Goal: Task Accomplishment & Management: Manage account settings

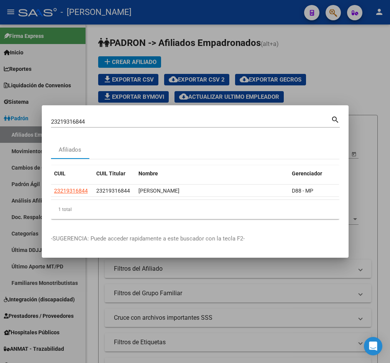
click at [111, 125] on div "23219316844 Buscar (apellido, dni, cuil, [PERSON_NAME], cuit, obra social) sear…" at bounding box center [195, 125] width 289 height 20
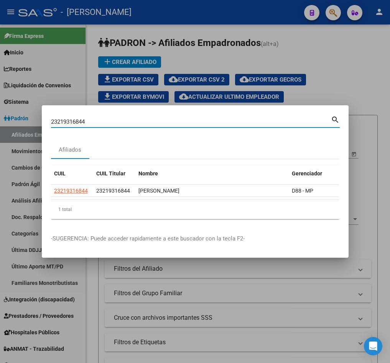
click at [98, 121] on input "23219316844" at bounding box center [191, 121] width 280 height 7
paste input "7148992237"
type input "27148992237"
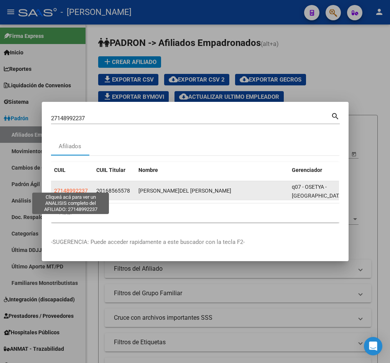
click at [77, 190] on span "27148992237" at bounding box center [71, 191] width 34 height 6
type textarea "27148992237"
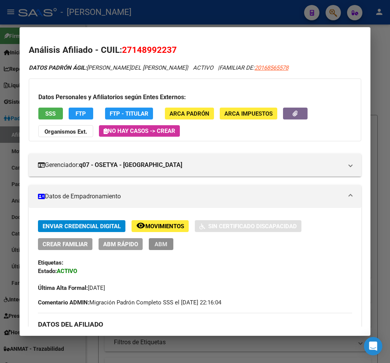
click at [167, 245] on button "ABM" at bounding box center [161, 244] width 25 height 12
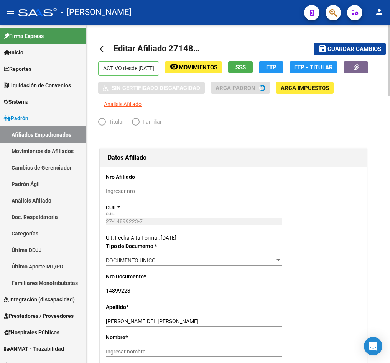
radio input "true"
type input "30-62866235-1"
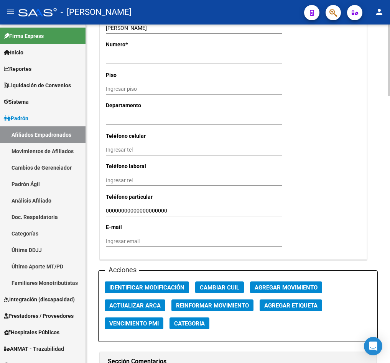
scroll to position [747, 0]
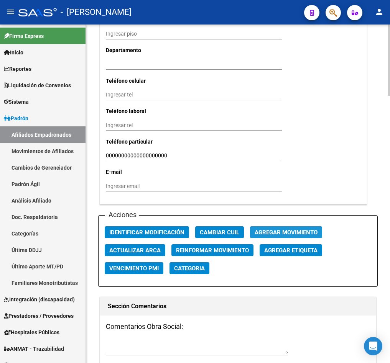
click at [262, 236] on span "Agregar Movimiento" at bounding box center [286, 232] width 63 height 7
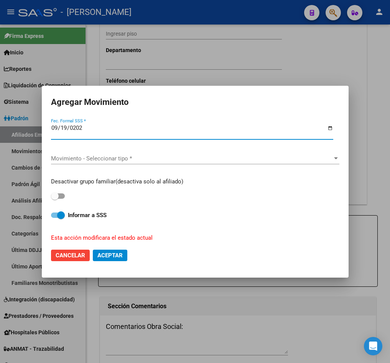
type input "[DATE]"
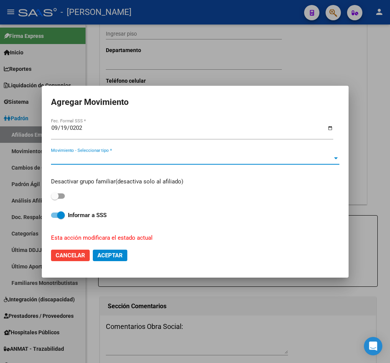
click at [146, 157] on span "Movimiento - Seleccionar tipo *" at bounding box center [191, 158] width 281 height 7
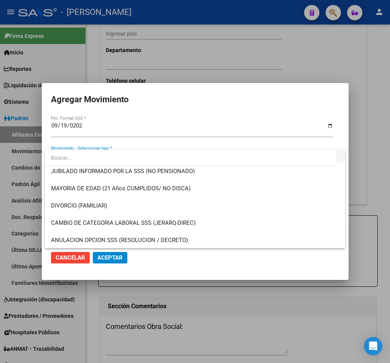
scroll to position [557, 0]
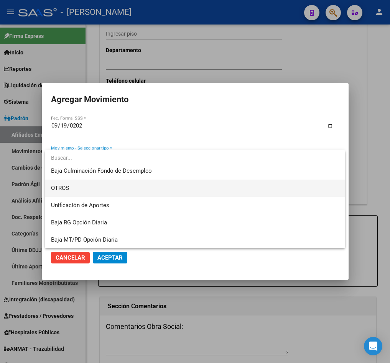
click at [106, 191] on span "OTROS" at bounding box center [194, 188] width 287 height 17
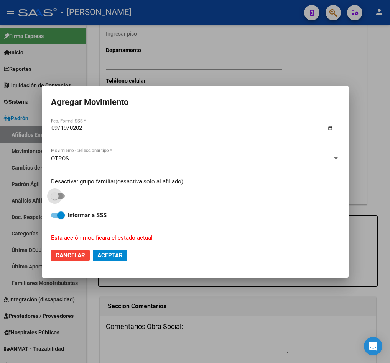
click at [55, 192] on span at bounding box center [55, 196] width 8 height 8
click at [55, 199] on input "checkbox" at bounding box center [54, 199] width 0 height 0
checkbox input "true"
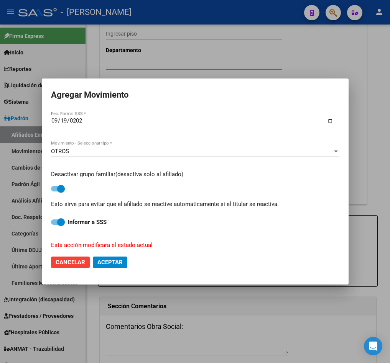
click at [99, 264] on span "Aceptar" at bounding box center [109, 262] width 25 height 7
checkbox input "false"
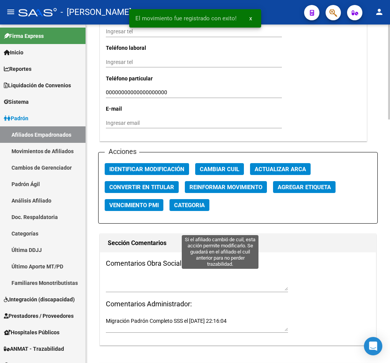
scroll to position [869, 0]
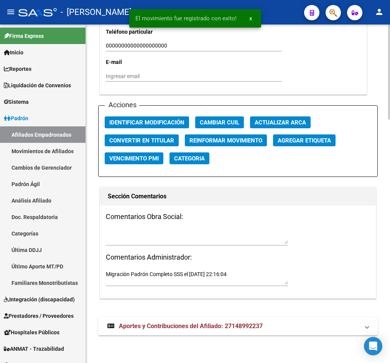
click at [167, 228] on div at bounding box center [197, 236] width 182 height 17
click at [147, 238] on textarea at bounding box center [197, 237] width 182 height 15
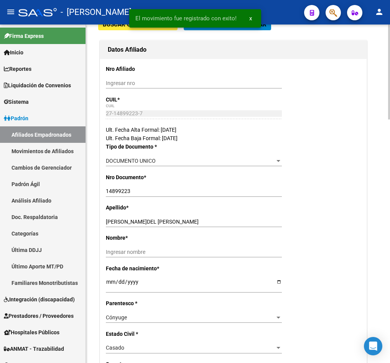
scroll to position [64, 0]
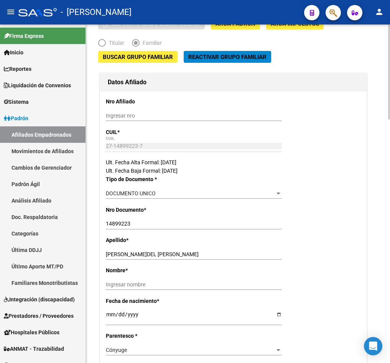
type textarea "15092025"
click at [218, 258] on div "[PERSON_NAME]DEL [PERSON_NAME] Ingresar apellido" at bounding box center [194, 254] width 176 height 11
drag, startPoint x: 215, startPoint y: 255, endPoint x: 126, endPoint y: 255, distance: 89.7
click at [126, 255] on input "[PERSON_NAME]DEL [PERSON_NAME]" at bounding box center [194, 254] width 176 height 7
type input "IDALGO"
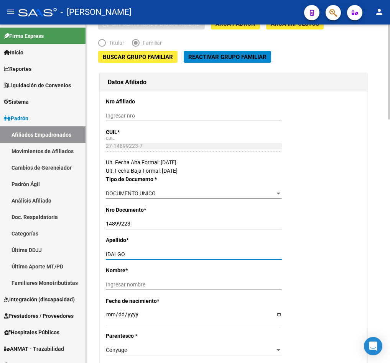
click at [145, 288] on input "Ingresar nombre" at bounding box center [194, 285] width 176 height 7
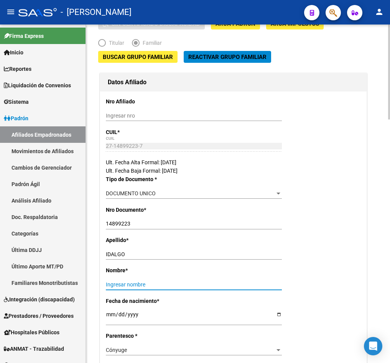
paste input "[PERSON_NAME]DEL [PERSON_NAME]"
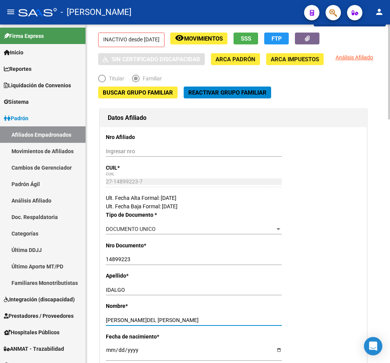
scroll to position [0, 0]
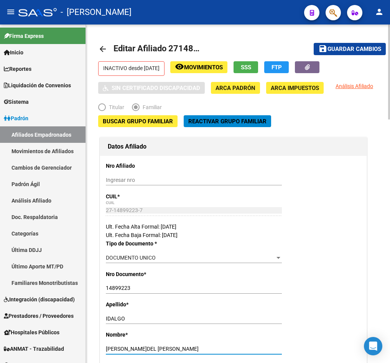
type input "[PERSON_NAME]DEL [PERSON_NAME]"
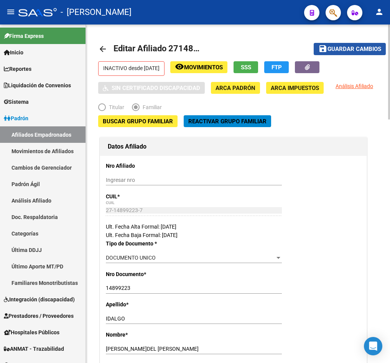
click at [368, 46] on span "Guardar cambios" at bounding box center [354, 49] width 54 height 7
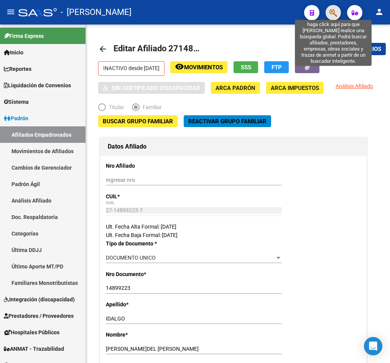
click at [329, 13] on icon "button" at bounding box center [333, 12] width 8 height 9
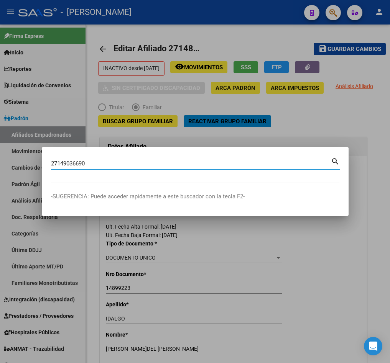
type input "27149036690"
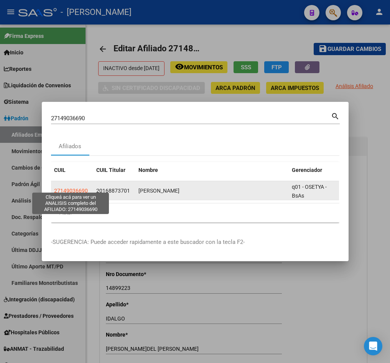
click at [73, 188] on span "27149036690" at bounding box center [71, 191] width 34 height 6
type textarea "27149036690"
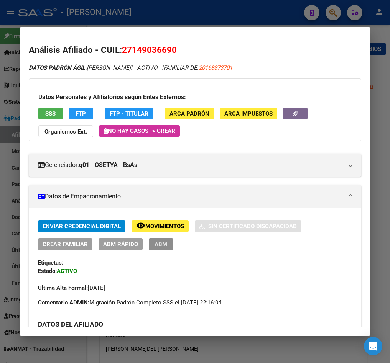
click at [157, 247] on span "ABM" at bounding box center [160, 244] width 13 height 7
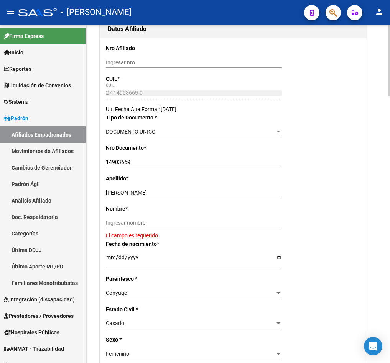
scroll to position [115, 0]
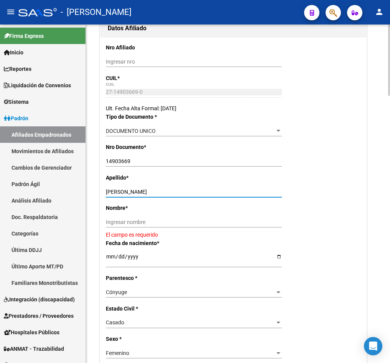
drag, startPoint x: 155, startPoint y: 208, endPoint x: 125, endPoint y: 210, distance: 30.0
click at [125, 197] on div "[PERSON_NAME] Ingresar apellido" at bounding box center [194, 192] width 176 height 11
type input "[PERSON_NAME]"
click at [135, 226] on input "Ingresar nombre" at bounding box center [194, 222] width 176 height 7
paste input "[PERSON_NAME]"
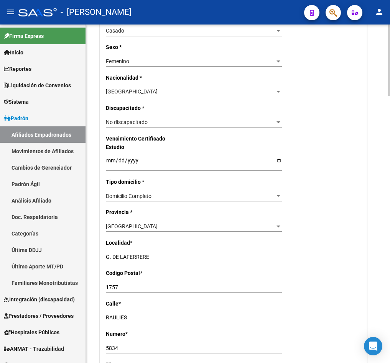
scroll to position [690, 0]
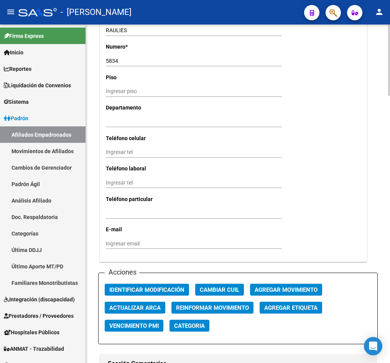
type input "[PERSON_NAME]"
click at [268, 294] on span "Agregar Movimiento" at bounding box center [286, 290] width 63 height 7
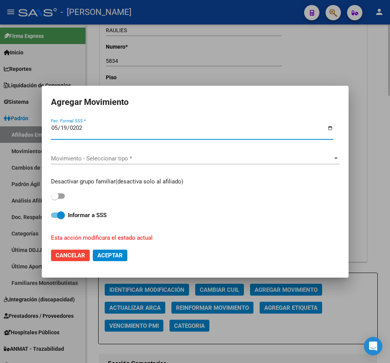
type input "[DATE]"
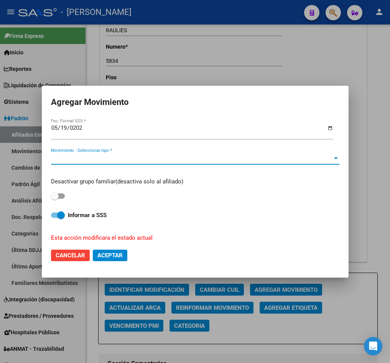
click at [152, 155] on span "Movimiento - Seleccionar tipo *" at bounding box center [191, 158] width 281 height 7
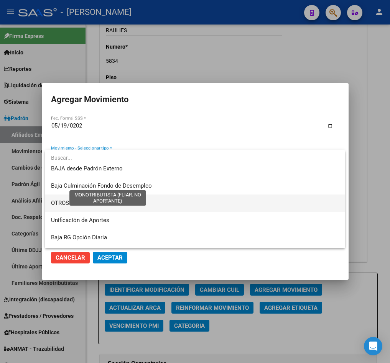
scroll to position [557, 0]
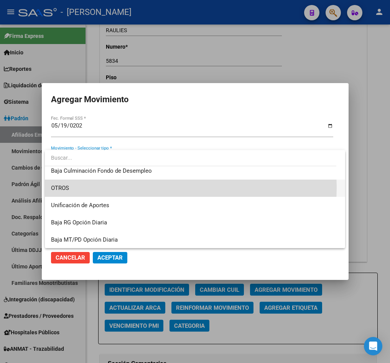
click at [140, 187] on span "OTROS" at bounding box center [194, 188] width 287 height 17
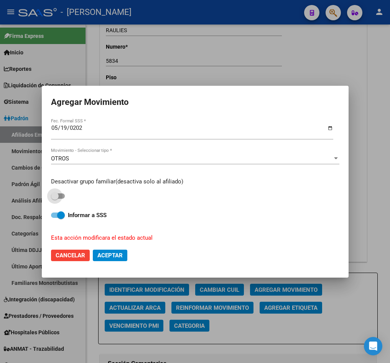
click at [60, 196] on span at bounding box center [58, 196] width 14 height 5
click at [55, 199] on input "checkbox" at bounding box center [54, 199] width 0 height 0
checkbox input "true"
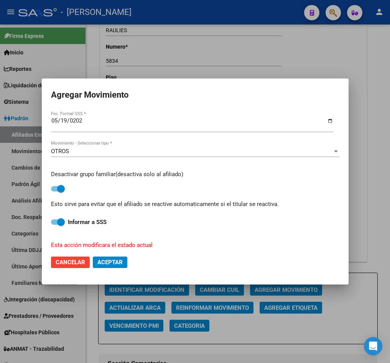
click at [121, 265] on span "Aceptar" at bounding box center [109, 262] width 25 height 7
checkbox input "false"
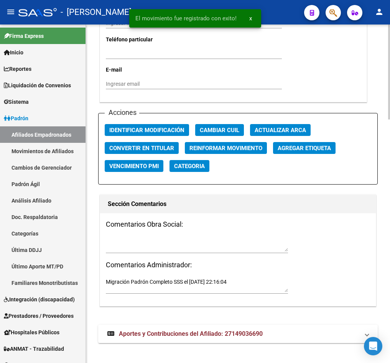
scroll to position [862, 0]
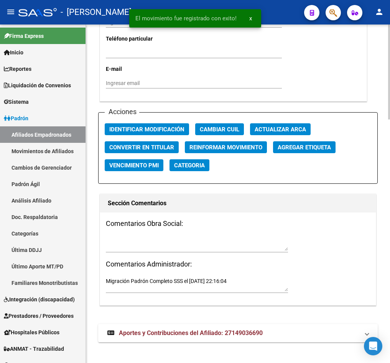
click at [161, 232] on div "Comentarios Obra Social: Comentarios Administrador: Migración Padrón Completo S…" at bounding box center [238, 259] width 276 height 93
click at [162, 232] on div "Comentarios Obra Social: Comentarios Administrador: Migración Padrón Completo S…" at bounding box center [238, 259] width 276 height 93
click at [142, 248] on textarea at bounding box center [197, 244] width 182 height 15
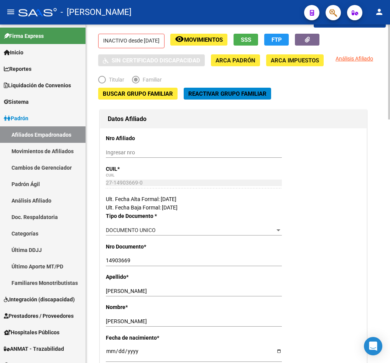
scroll to position [0, 0]
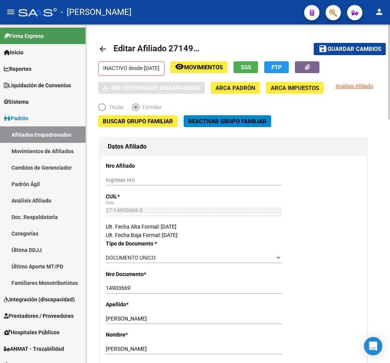
type textarea "15092025"
click at [370, 46] on span "Guardar cambios" at bounding box center [354, 49] width 54 height 7
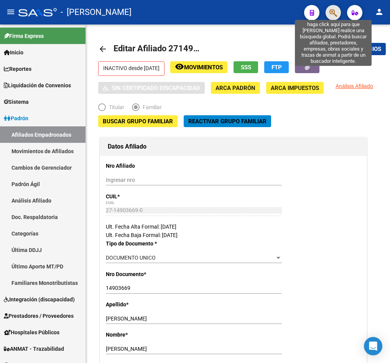
click at [330, 14] on icon "button" at bounding box center [333, 12] width 8 height 9
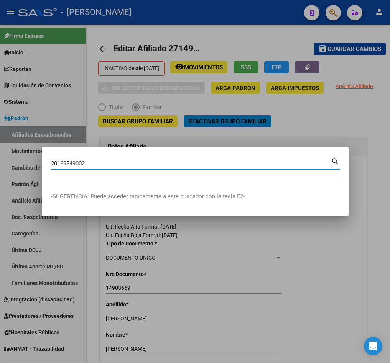
type input "20169549002"
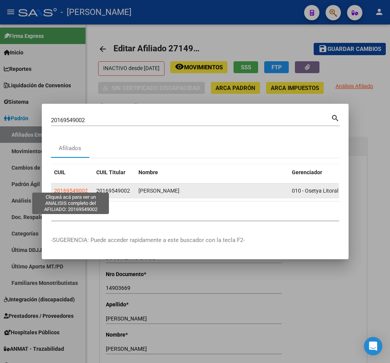
click at [83, 189] on span "20169549002" at bounding box center [71, 191] width 34 height 6
type textarea "20169549002"
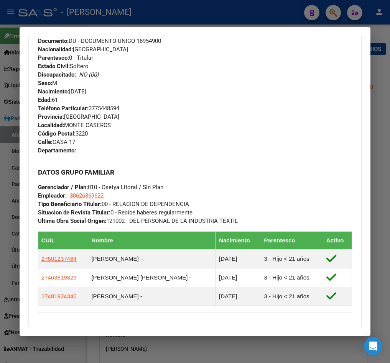
scroll to position [381, 0]
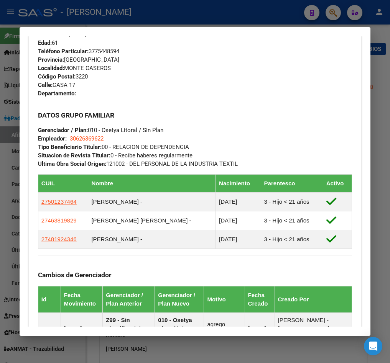
click at [10, 95] on div at bounding box center [195, 181] width 390 height 363
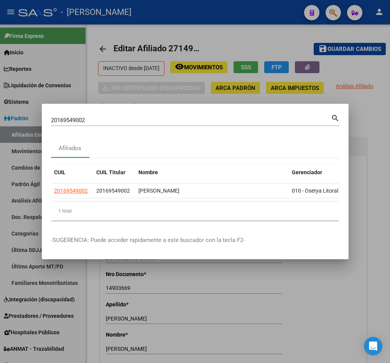
click at [135, 117] on input "20169549002" at bounding box center [191, 120] width 280 height 7
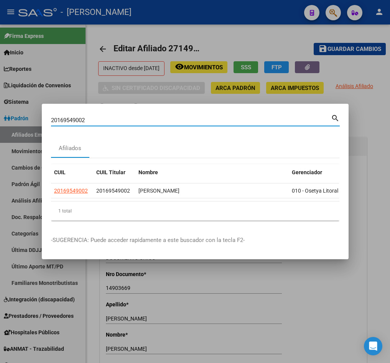
click at [135, 117] on input "20169549002" at bounding box center [191, 120] width 280 height 7
paste input "673889"
type input "20169673889"
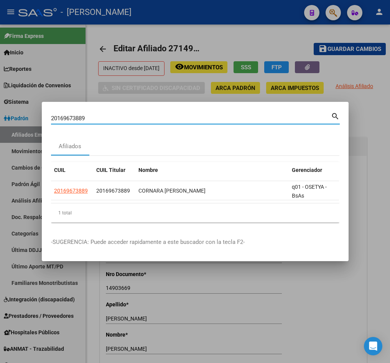
click at [191, 200] on datatable-body "20169673889 20169673889 CORNARA [PERSON_NAME] q01 - OSETYA - BsAs" at bounding box center [195, 192] width 288 height 22
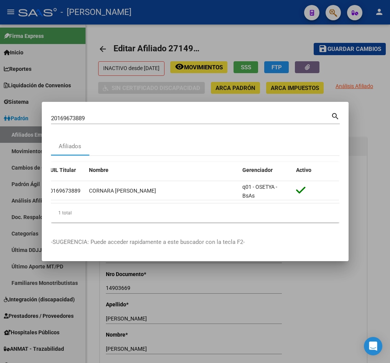
scroll to position [0, 0]
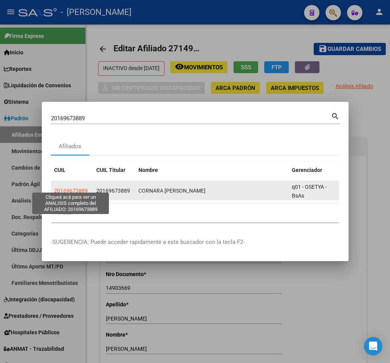
click at [71, 188] on span "20169673889" at bounding box center [71, 191] width 34 height 6
type textarea "20169673889"
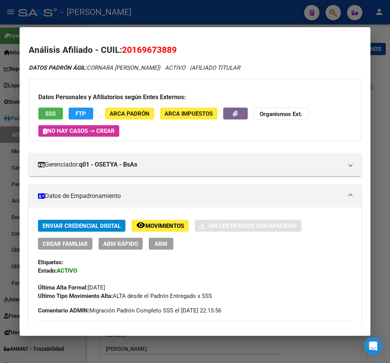
drag, startPoint x: 131, startPoint y: 48, endPoint x: 174, endPoint y: 54, distance: 43.1
click at [174, 54] on span "20169673889" at bounding box center [149, 50] width 55 height 10
copy span "16967388"
click at [168, 239] on button "ABM" at bounding box center [161, 244] width 25 height 12
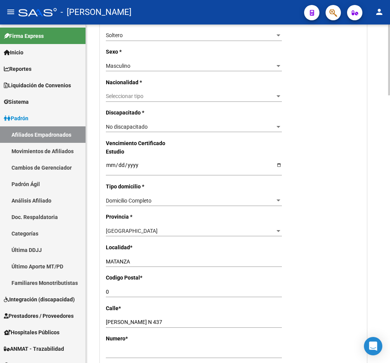
scroll to position [172, 0]
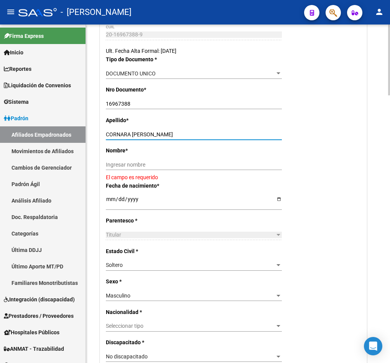
drag, startPoint x: 183, startPoint y: 137, endPoint x: 131, endPoint y: 137, distance: 51.4
click at [131, 137] on input "CORNARA [PERSON_NAME]" at bounding box center [194, 134] width 176 height 7
type input "CORNARA"
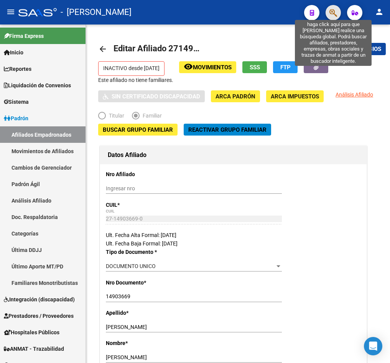
click at [335, 14] on icon "button" at bounding box center [333, 12] width 8 height 9
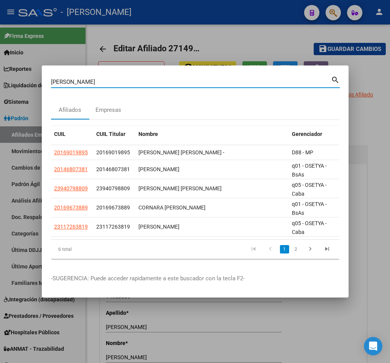
click at [112, 79] on input "[PERSON_NAME]" at bounding box center [191, 82] width 280 height 7
paste input "20169673889"
type input "20169673889"
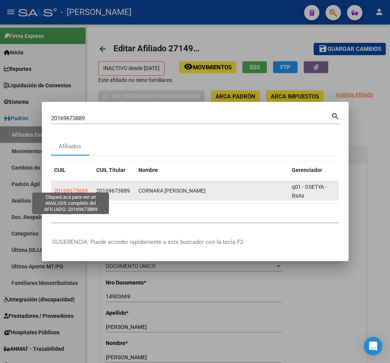
click at [64, 188] on span "20169673889" at bounding box center [71, 191] width 34 height 6
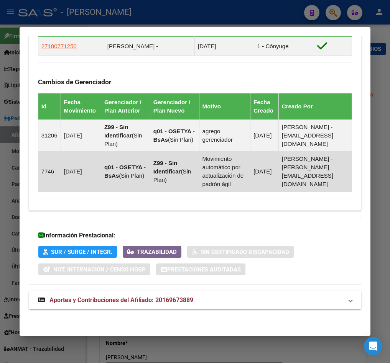
scroll to position [547, 0]
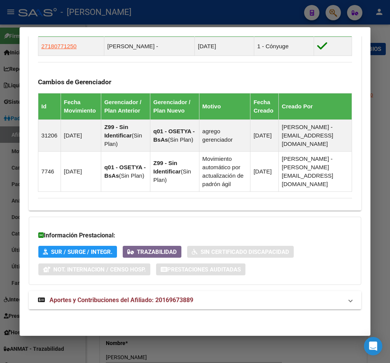
click at [146, 299] on span "Aportes y Contribuciones del Afiliado: 20169673889" at bounding box center [121, 300] width 144 height 7
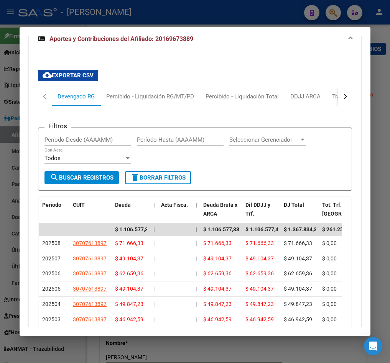
scroll to position [813, 0]
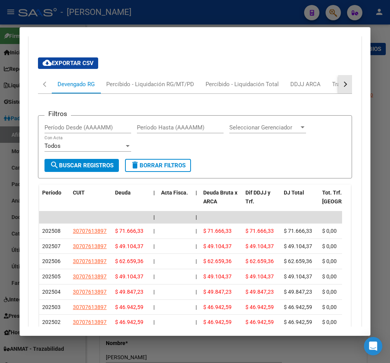
click at [338, 94] on button "button" at bounding box center [345, 84] width 14 height 18
click at [304, 90] on div "ARCA Relaciones Laborales" at bounding box center [290, 84] width 83 height 18
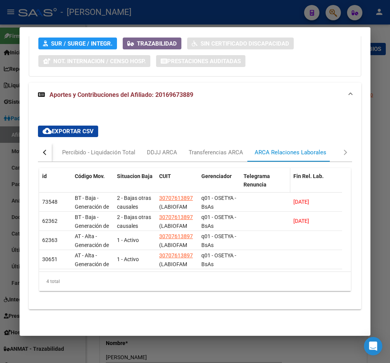
scroll to position [727, 0]
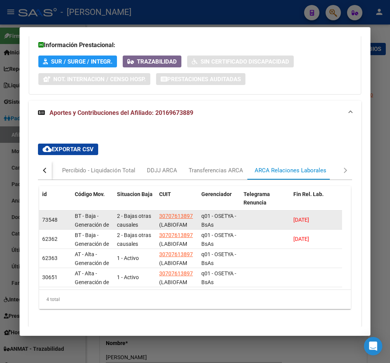
drag, startPoint x: 277, startPoint y: 196, endPoint x: 309, endPoint y: 229, distance: 46.1
drag, startPoint x: 283, startPoint y: 236, endPoint x: 321, endPoint y: 237, distance: 38.0
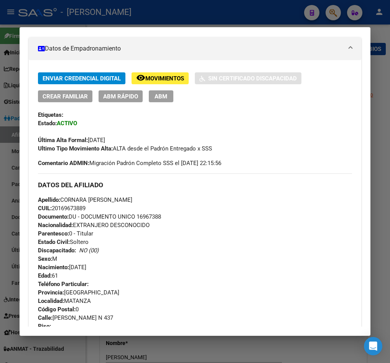
scroll to position [37, 0]
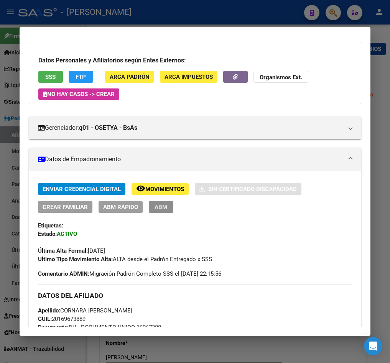
click at [152, 210] on button "ABM" at bounding box center [161, 207] width 25 height 12
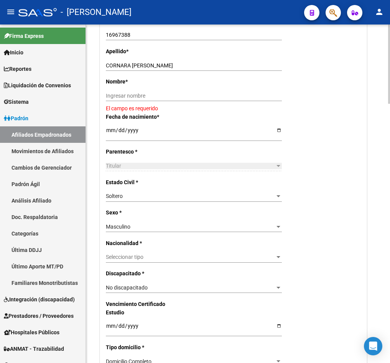
scroll to position [230, 0]
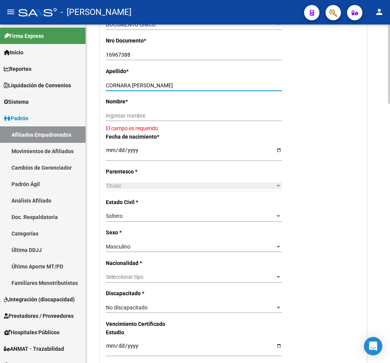
drag, startPoint x: 176, startPoint y: 85, endPoint x: 131, endPoint y: 84, distance: 44.9
click at [131, 84] on input "CORNARA [PERSON_NAME]" at bounding box center [194, 85] width 176 height 7
type input "CORNARA"
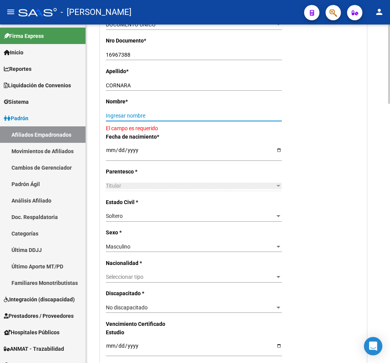
drag, startPoint x: 146, startPoint y: 113, endPoint x: 150, endPoint y: 114, distance: 4.0
click at [146, 113] on input "Ingresar nombre" at bounding box center [194, 116] width 176 height 7
paste input "[PERSON_NAME]"
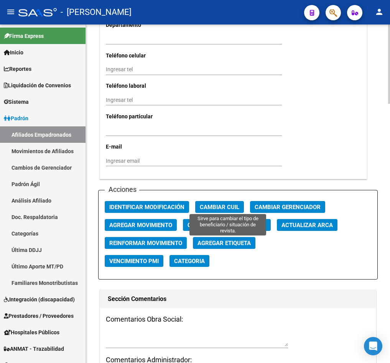
scroll to position [862, 0]
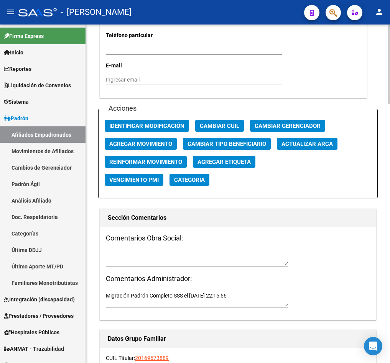
type input "[PERSON_NAME]"
click at [138, 148] on button "Agregar Movimiento" at bounding box center [141, 144] width 72 height 12
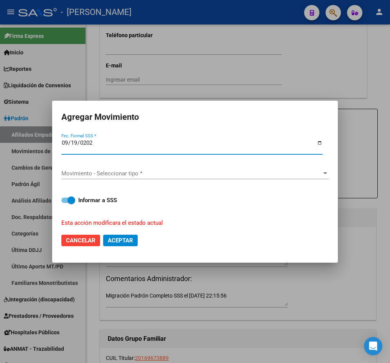
type input "[DATE]"
click at [96, 168] on div "Movimiento - Seleccionar tipo * Movimiento - Seleccionar tipo *" at bounding box center [194, 174] width 267 height 25
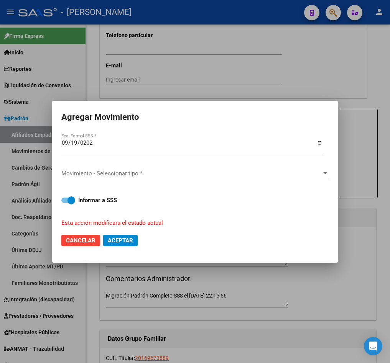
click at [95, 169] on div "Movimiento - Seleccionar tipo * Movimiento - Seleccionar tipo *" at bounding box center [194, 173] width 267 height 11
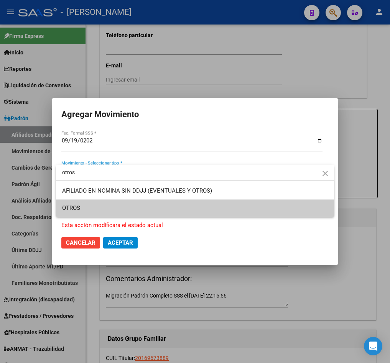
type input "otros"
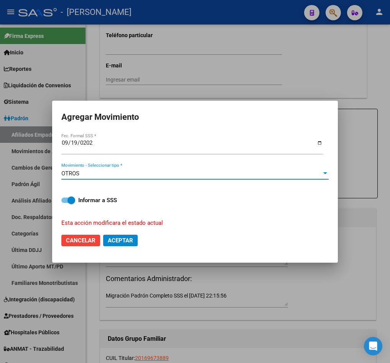
click at [123, 245] on button "Aceptar" at bounding box center [120, 240] width 34 height 11
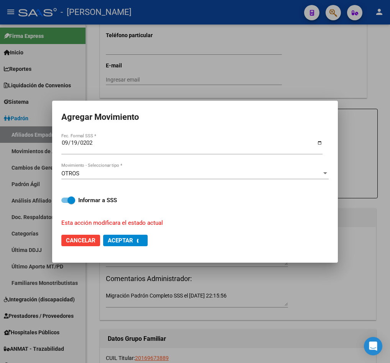
checkbox input "false"
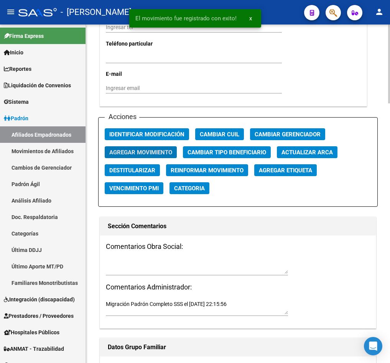
click at [133, 258] on div at bounding box center [197, 266] width 182 height 17
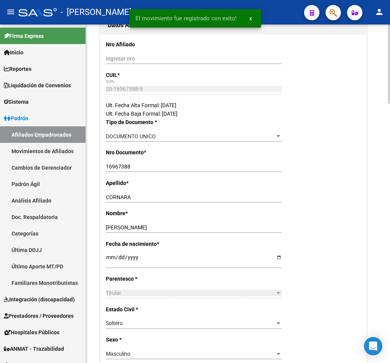
scroll to position [0, 0]
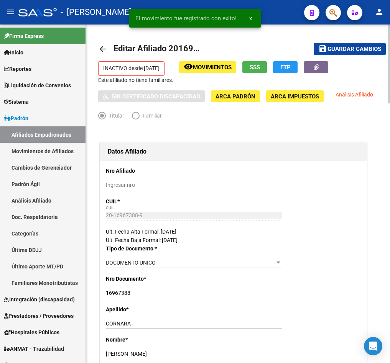
type textarea "15092025"
click at [352, 50] on span "Guardar cambios" at bounding box center [354, 49] width 54 height 7
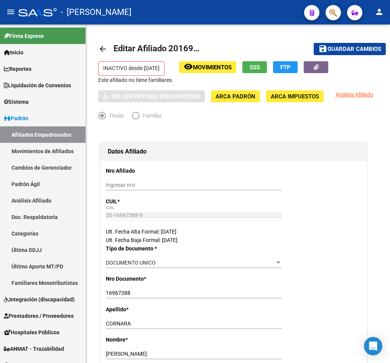
click at [330, 13] on icon "button" at bounding box center [333, 12] width 8 height 9
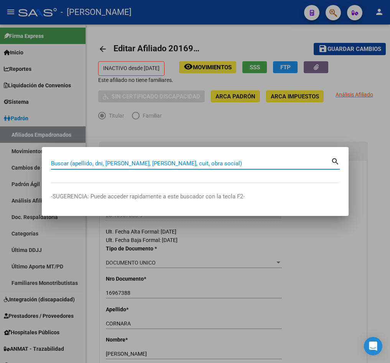
paste input "27180771250"
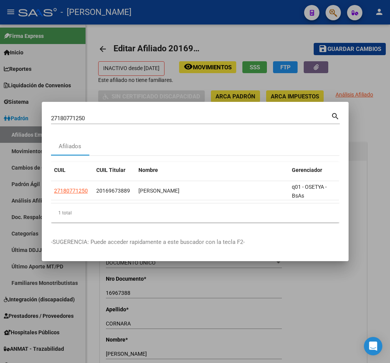
click at [142, 117] on input "27180771250" at bounding box center [191, 118] width 280 height 7
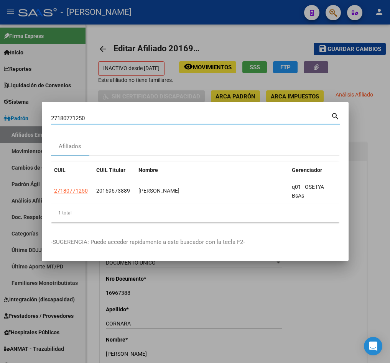
click at [142, 117] on input "27180771250" at bounding box center [191, 118] width 280 height 7
paste input "69844971"
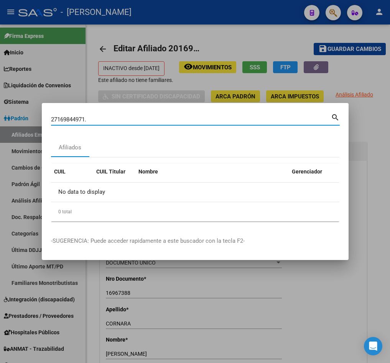
type input "27169844971"
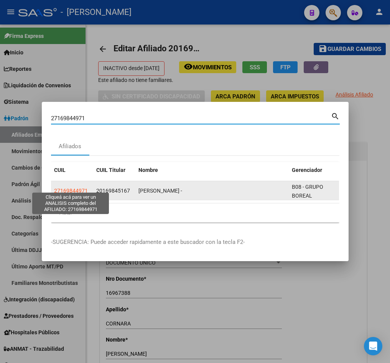
click at [61, 188] on span "27169844971" at bounding box center [71, 191] width 34 height 6
type textarea "27169844971"
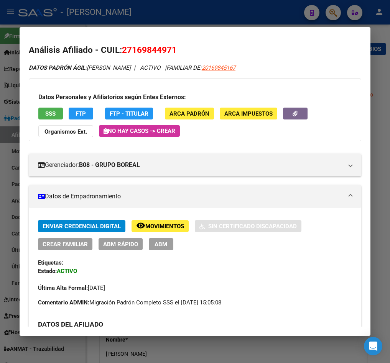
click at [165, 246] on span "ABM" at bounding box center [160, 244] width 13 height 7
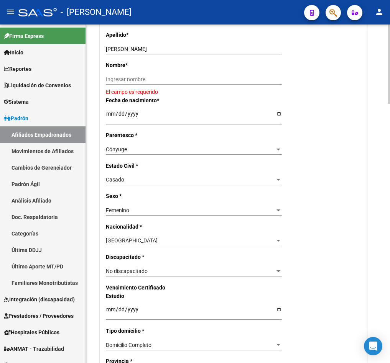
scroll to position [287, 0]
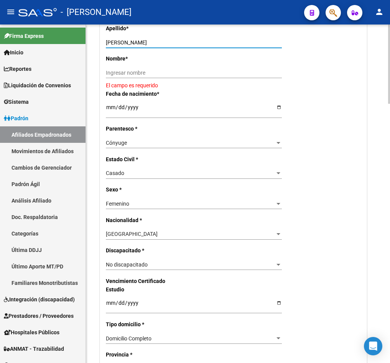
click at [152, 41] on input "[PERSON_NAME]" at bounding box center [194, 42] width 176 height 7
type input "[PERSON_NAME]"
click at [143, 72] on input "Ingresar nombre" at bounding box center [194, 73] width 176 height 7
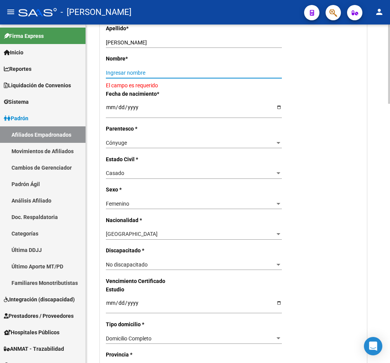
paste input "[PERSON_NAME]"
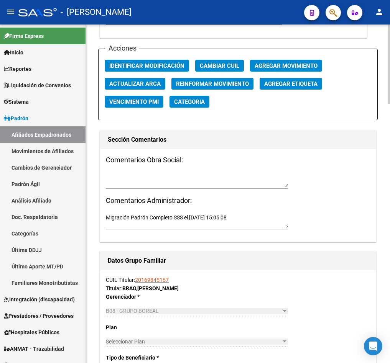
scroll to position [920, 0]
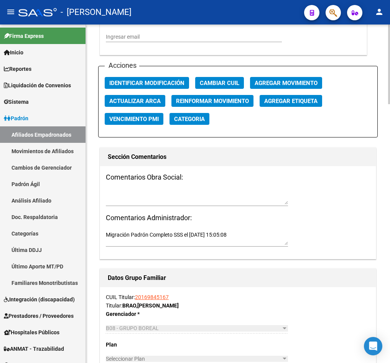
type input "[PERSON_NAME]"
click at [189, 197] on textarea at bounding box center [197, 197] width 182 height 15
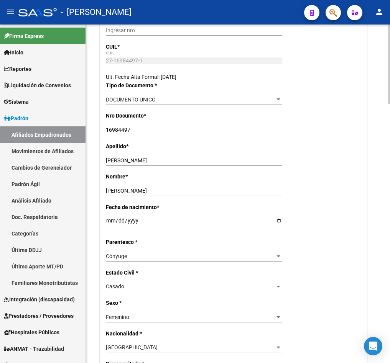
scroll to position [0, 0]
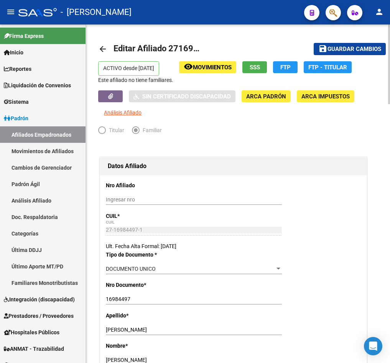
type textarea "15092025"
click at [359, 53] on button "save Guardar cambios" at bounding box center [350, 49] width 72 height 12
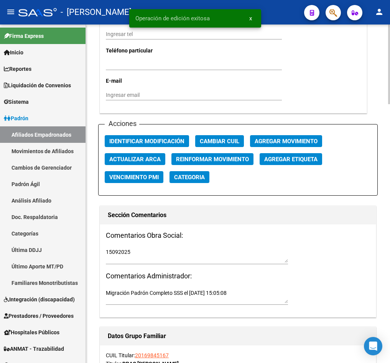
scroll to position [862, 0]
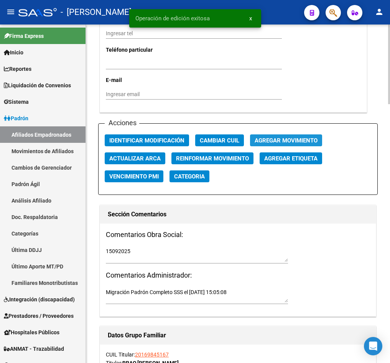
click at [276, 141] on span "Agregar Movimiento" at bounding box center [286, 140] width 63 height 7
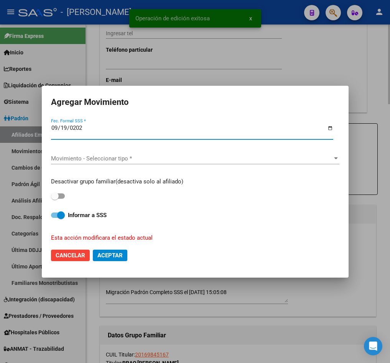
type input "[DATE]"
click at [237, 159] on span "Movimiento - Seleccionar tipo *" at bounding box center [191, 158] width 281 height 7
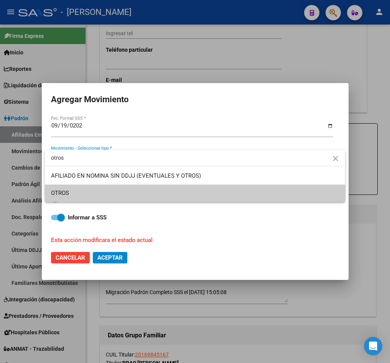
type input "otros"
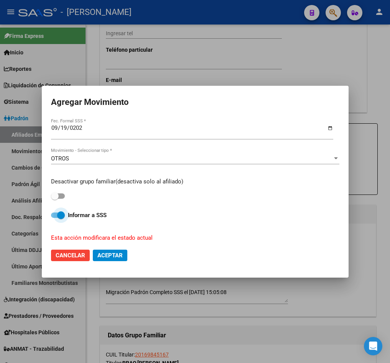
click at [65, 197] on div "Desactivar grupo familiar(desactiva solo al afiliado)" at bounding box center [195, 189] width 288 height 24
click at [60, 198] on span at bounding box center [58, 196] width 14 height 5
click at [55, 199] on input "checkbox" at bounding box center [54, 199] width 0 height 0
checkbox input "true"
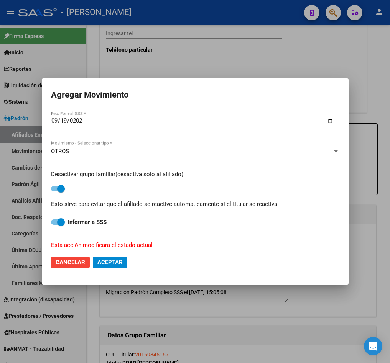
click at [113, 279] on mat-dialog-container "Agregar Movimiento [DATE] Fec. Formal SSS * OTROS Movimiento - Seleccionar tipo…" at bounding box center [195, 182] width 307 height 207
click at [114, 259] on span "Aceptar" at bounding box center [109, 262] width 25 height 7
checkbox input "false"
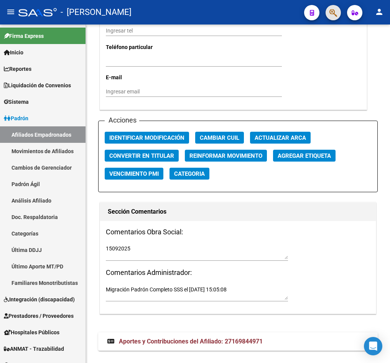
click at [339, 8] on button "button" at bounding box center [332, 12] width 15 height 15
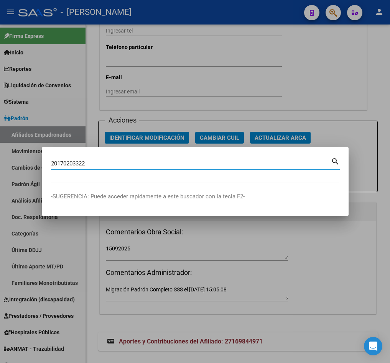
type input "20170203322"
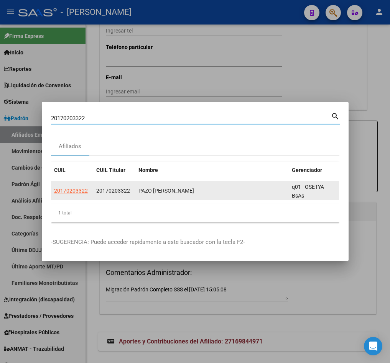
drag, startPoint x: 97, startPoint y: 191, endPoint x: 106, endPoint y: 192, distance: 9.3
click at [105, 192] on datatable-body-cell "20170203322" at bounding box center [114, 190] width 42 height 19
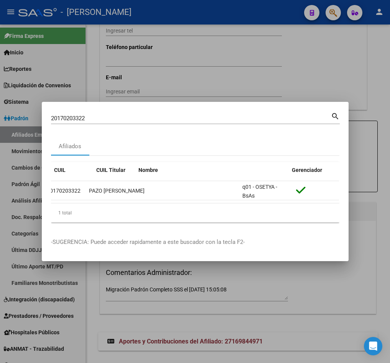
scroll to position [0, 0]
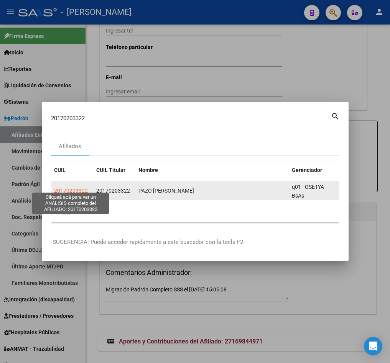
click at [70, 188] on span "20170203322" at bounding box center [71, 191] width 34 height 6
type textarea "20170203322"
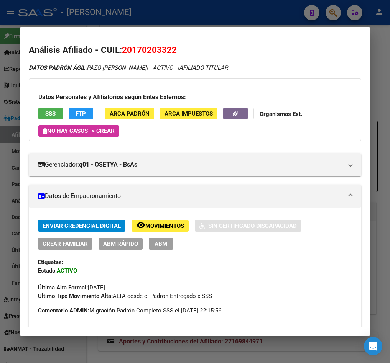
click at [13, 83] on div at bounding box center [195, 181] width 390 height 363
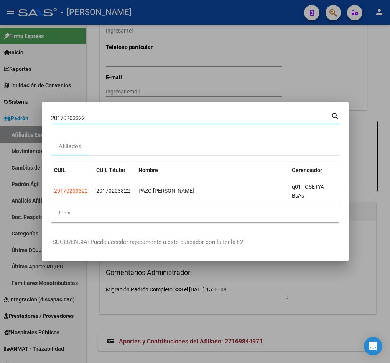
click at [97, 117] on input "20170203322" at bounding box center [191, 118] width 280 height 7
paste input "7162245975"
type input "27162245975"
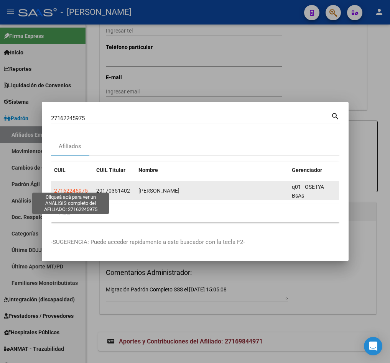
click at [71, 188] on span "27162245975" at bounding box center [71, 191] width 34 height 6
type textarea "27162245975"
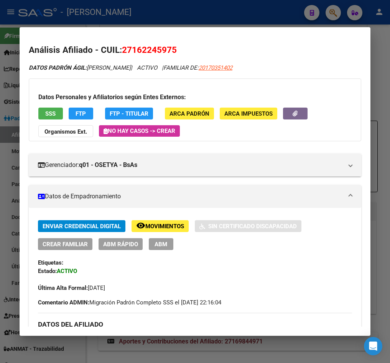
click at [164, 241] on span "ABM" at bounding box center [160, 244] width 13 height 7
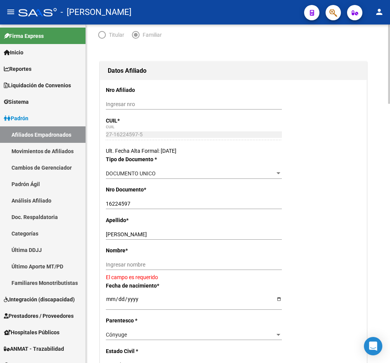
scroll to position [230, 0]
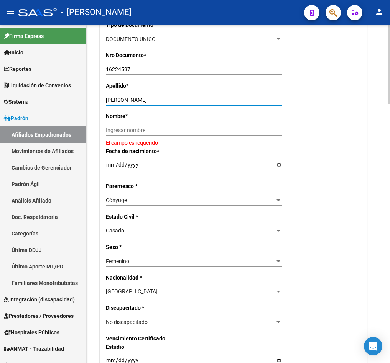
click at [140, 99] on input "[PERSON_NAME]" at bounding box center [194, 100] width 176 height 7
drag, startPoint x: 140, startPoint y: 99, endPoint x: 158, endPoint y: 99, distance: 18.4
click at [158, 99] on input "[PERSON_NAME]" at bounding box center [194, 100] width 176 height 7
type input "ROMERO"
click at [140, 136] on div "Ingresar nombre" at bounding box center [194, 130] width 176 height 11
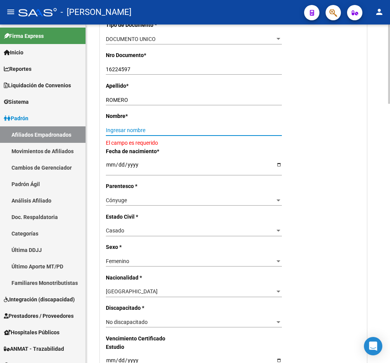
click at [146, 130] on input "Ingresar nombre" at bounding box center [194, 130] width 176 height 7
paste input "[PERSON_NAME]"
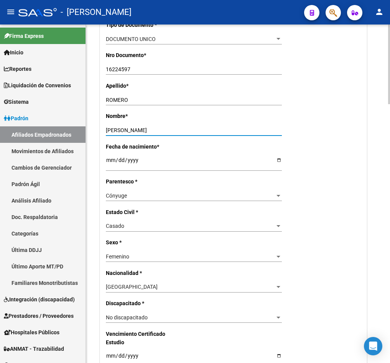
type input "[PERSON_NAME]"
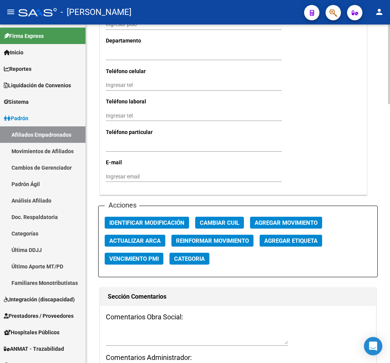
scroll to position [862, 0]
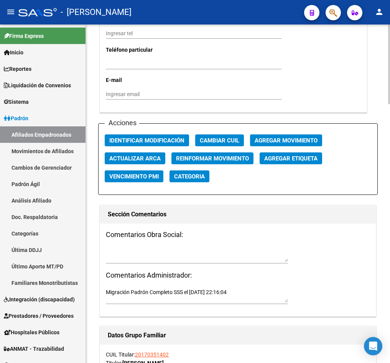
click at [276, 143] on span "Agregar Movimiento" at bounding box center [286, 140] width 63 height 7
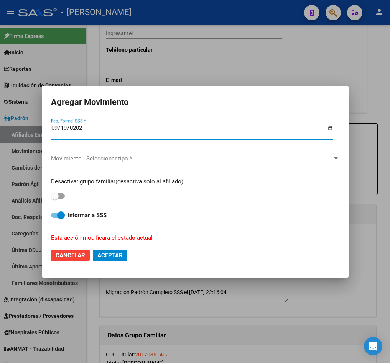
type input "[DATE]"
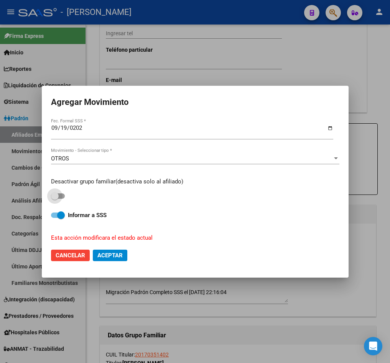
click at [54, 199] on input "checkbox" at bounding box center [54, 199] width 0 height 0
checkbox input "true"
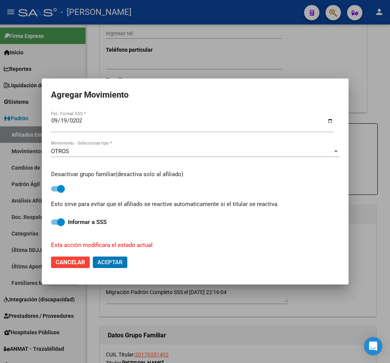
click at [93, 257] on button "Aceptar" at bounding box center [110, 262] width 34 height 11
checkbox input "false"
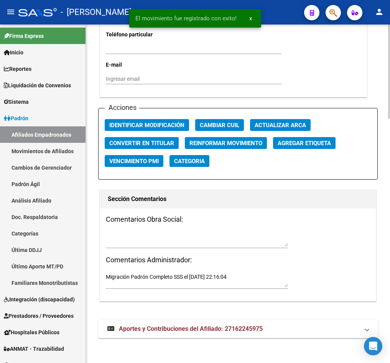
scroll to position [878, 0]
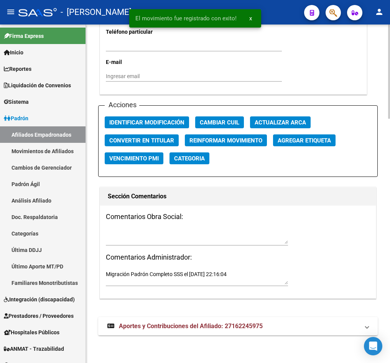
click at [146, 212] on h3 "Comentarios Obra Social:" at bounding box center [238, 217] width 264 height 11
drag, startPoint x: 143, startPoint y: 216, endPoint x: 138, endPoint y: 230, distance: 14.9
click at [143, 225] on div "Comentarios Obra Social: Comentarios Administrador: Migración Padrón Completo S…" at bounding box center [238, 252] width 276 height 93
click at [138, 230] on textarea at bounding box center [197, 237] width 182 height 15
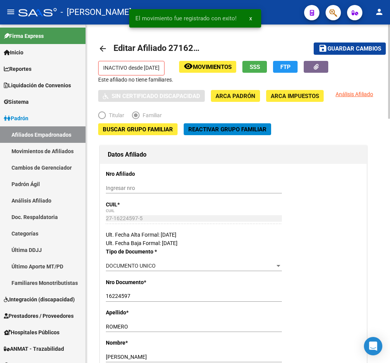
scroll to position [0, 0]
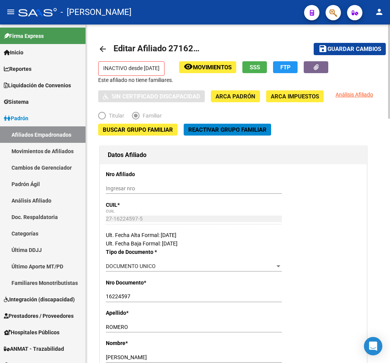
type textarea "15092025"
click at [350, 46] on span "Guardar cambios" at bounding box center [354, 49] width 54 height 7
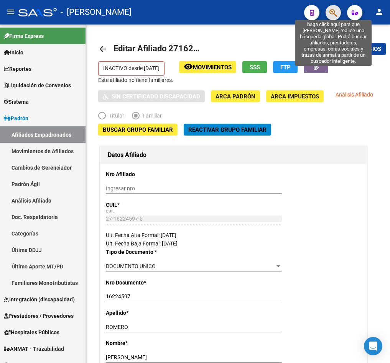
click at [336, 13] on icon "button" at bounding box center [333, 12] width 8 height 9
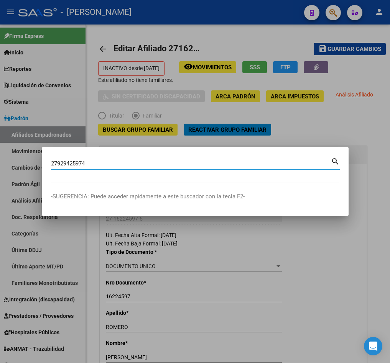
type input "27929425974"
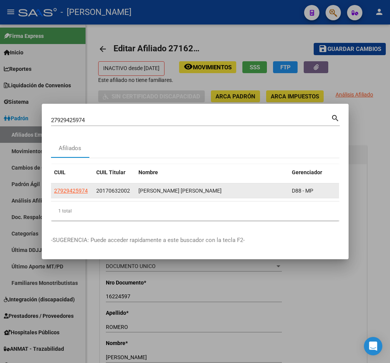
drag, startPoint x: 74, startPoint y: 179, endPoint x: 84, endPoint y: 186, distance: 12.4
click at [81, 185] on datatable-body-cell "27929425974" at bounding box center [72, 191] width 42 height 15
click at [87, 189] on div "27929425974" at bounding box center [72, 191] width 36 height 9
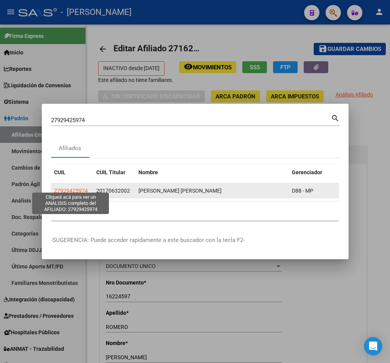
click at [70, 188] on span "27929425974" at bounding box center [71, 191] width 34 height 6
type textarea "27929425974"
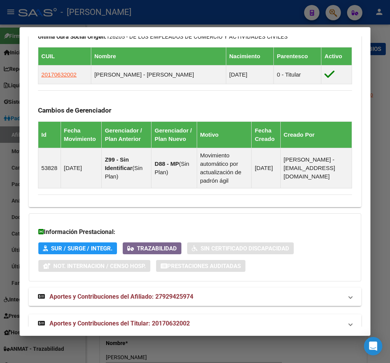
scroll to position [558, 0]
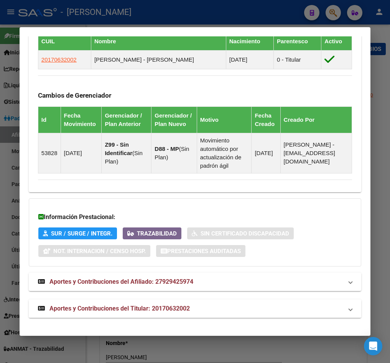
click at [148, 309] on span "Aportes y Contribuciones del Titular: 20170632002" at bounding box center [119, 308] width 140 height 7
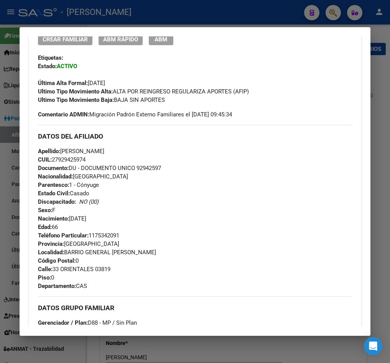
scroll to position [179, 0]
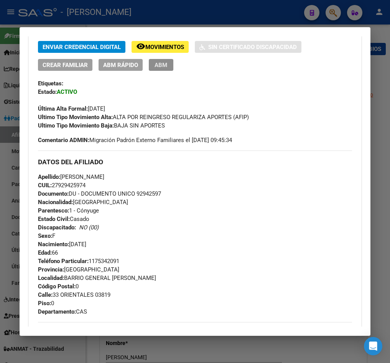
click at [154, 63] on span "ABM" at bounding box center [160, 65] width 13 height 7
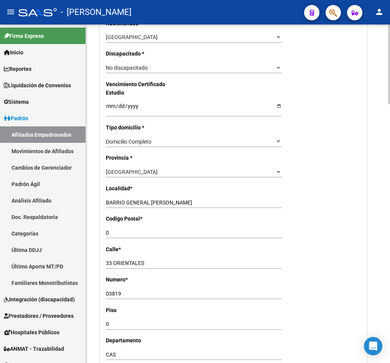
scroll to position [747, 0]
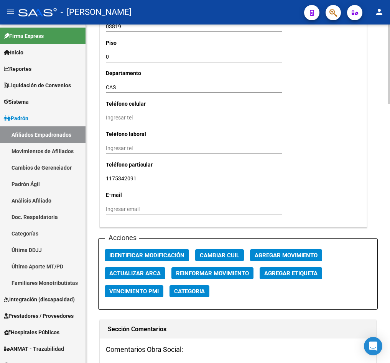
click at [272, 258] on span "Agregar Movimiento" at bounding box center [286, 255] width 63 height 7
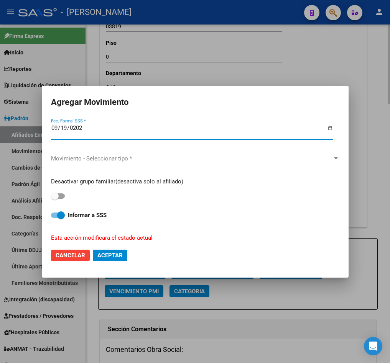
type input "[DATE]"
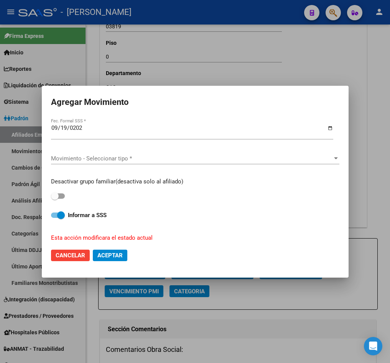
click at [181, 151] on div "Movimiento - Seleccionar tipo * Movimiento - Seleccionar tipo *" at bounding box center [195, 159] width 288 height 25
click at [154, 158] on span "Movimiento - Seleccionar tipo *" at bounding box center [191, 158] width 281 height 7
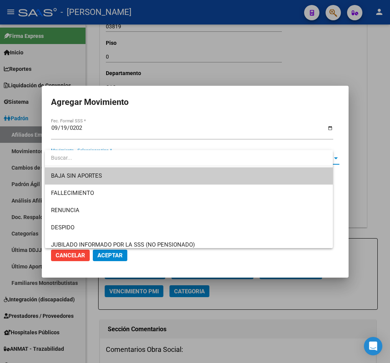
type input "f"
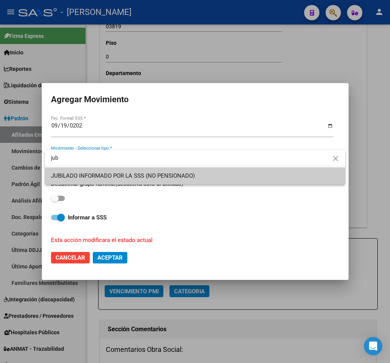
type input "jub"
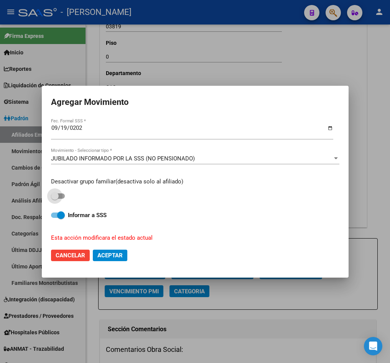
click at [54, 199] on input "checkbox" at bounding box center [54, 199] width 0 height 0
checkbox input "true"
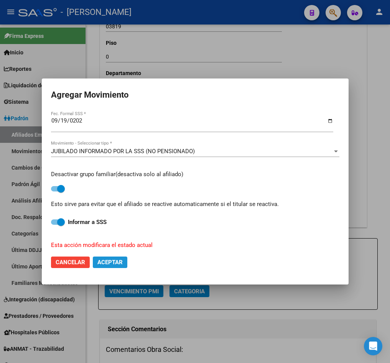
click at [106, 263] on span "Aceptar" at bounding box center [109, 262] width 25 height 7
checkbox input "false"
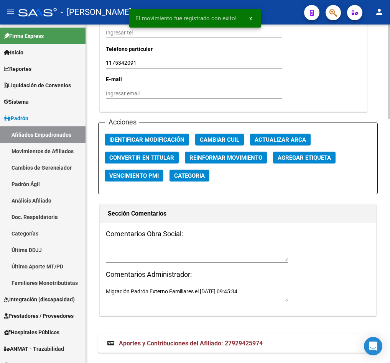
scroll to position [862, 0]
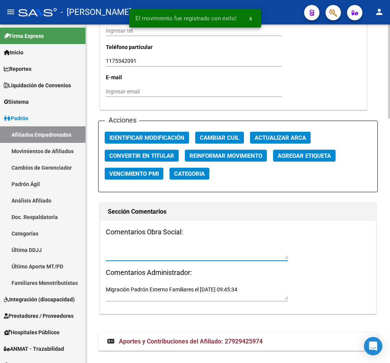
click at [174, 246] on textarea at bounding box center [197, 252] width 182 height 15
type textarea "15092025"
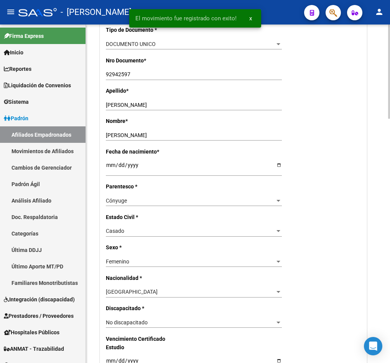
scroll to position [0, 0]
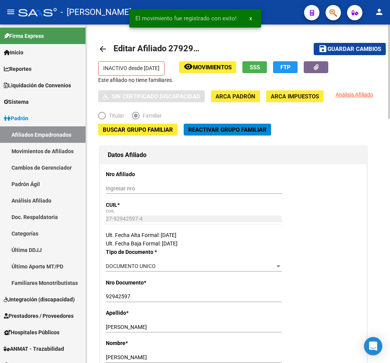
click at [347, 56] on mat-toolbar-row "save Guardar cambios" at bounding box center [340, 49] width 92 height 25
click at [360, 50] on span "Guardar cambios" at bounding box center [354, 49] width 54 height 7
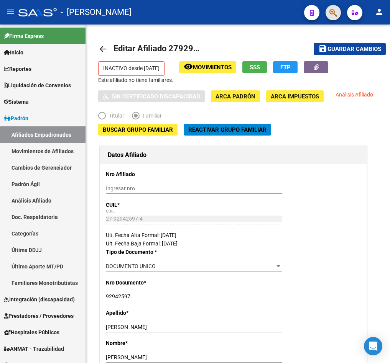
click at [338, 6] on button "button" at bounding box center [332, 12] width 15 height 15
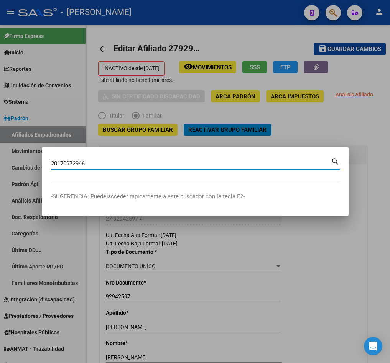
type input "20170972946"
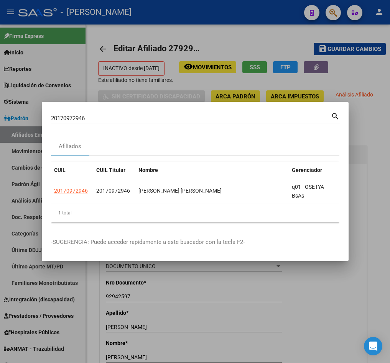
drag, startPoint x: 102, startPoint y: 211, endPoint x: 146, endPoint y: 212, distance: 44.9
click at [146, 212] on div "1 total" at bounding box center [195, 213] width 288 height 19
drag, startPoint x: 136, startPoint y: 207, endPoint x: 148, endPoint y: 207, distance: 12.3
click at [148, 207] on div "CUIL CUIL Titular Nombre Gerenciador Activo 20170972946 20170972946 [PERSON_NAM…" at bounding box center [195, 192] width 288 height 61
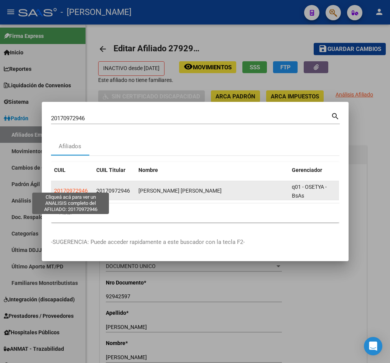
click at [68, 190] on span "20170972946" at bounding box center [71, 191] width 34 height 6
type textarea "20170972946"
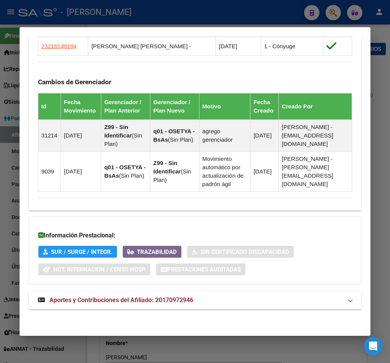
click at [164, 304] on strong "Aportes y Contribuciones del Afiliado: 20170972946" at bounding box center [115, 300] width 155 height 9
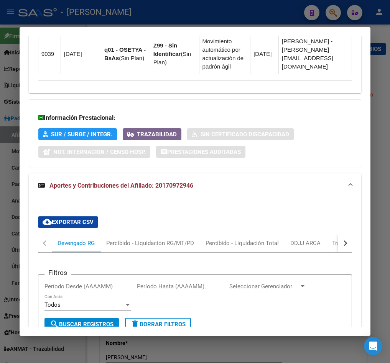
scroll to position [774, 0]
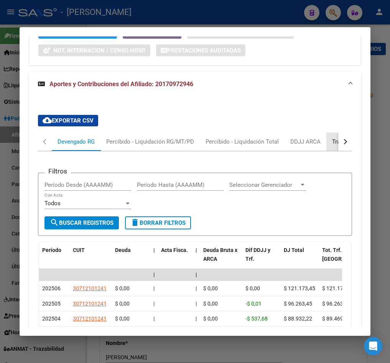
click at [327, 151] on div "Transferencias ARCA" at bounding box center [359, 142] width 66 height 18
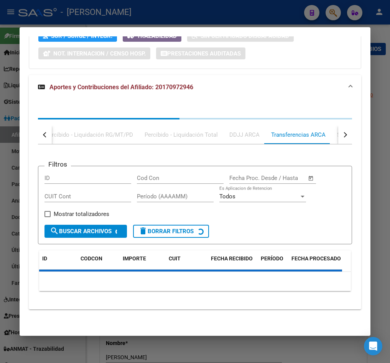
click at [327, 155] on div "Filtros ID Cod Con Fecha inicio – Fecha fin Fecha Proc. Desde / Hasta CUIT Cont…" at bounding box center [195, 221] width 314 height 153
click at [330, 154] on div "Filtros ID Cod Con Fecha inicio – Fecha fin Fecha Proc. Desde / Hasta CUIT Cont…" at bounding box center [195, 221] width 314 height 153
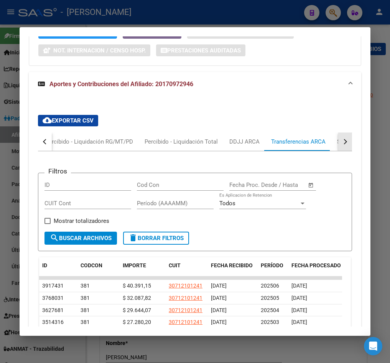
click at [338, 147] on button "button" at bounding box center [345, 142] width 14 height 18
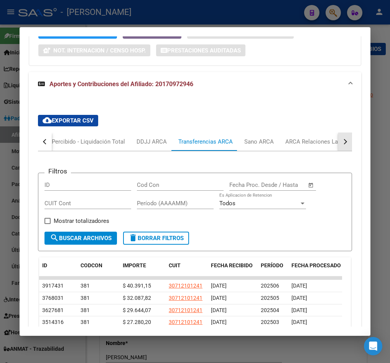
click at [338, 147] on button "button" at bounding box center [345, 142] width 14 height 18
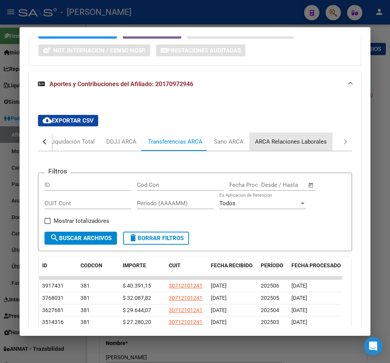
click at [310, 146] on div "ARCA Relaciones Laborales" at bounding box center [291, 142] width 72 height 8
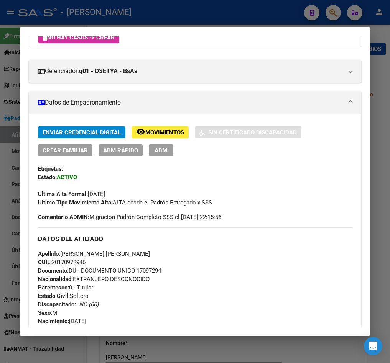
scroll to position [36, 0]
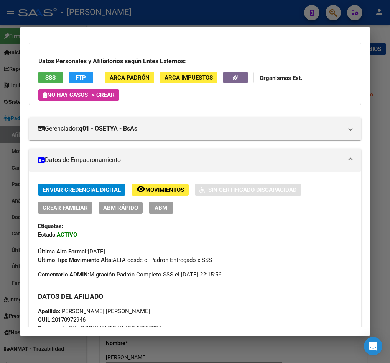
click at [163, 209] on span "ABM" at bounding box center [160, 208] width 13 height 7
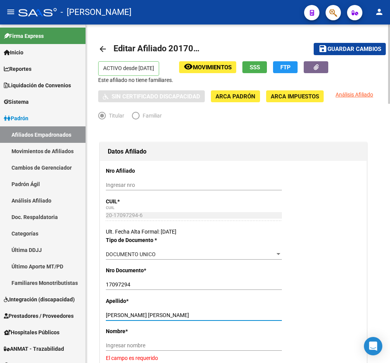
click at [139, 315] on input "[PERSON_NAME] [PERSON_NAME]" at bounding box center [194, 315] width 176 height 7
drag, startPoint x: 139, startPoint y: 315, endPoint x: 201, endPoint y: 320, distance: 62.3
click at [201, 320] on div "[PERSON_NAME] [PERSON_NAME] Ingresar apellido" at bounding box center [194, 315] width 176 height 11
type input "GIMENEZ"
click at [144, 339] on div "Nombre * Ingresar nombre El campo es requerido" at bounding box center [233, 344] width 255 height 35
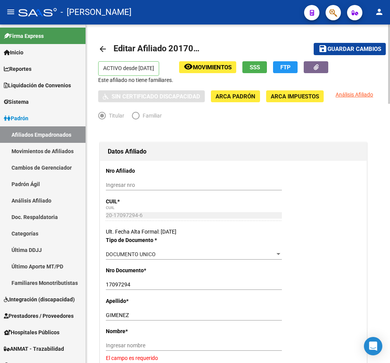
click at [139, 344] on input "Ingresar nombre" at bounding box center [194, 346] width 176 height 7
paste input "[PERSON_NAME]"
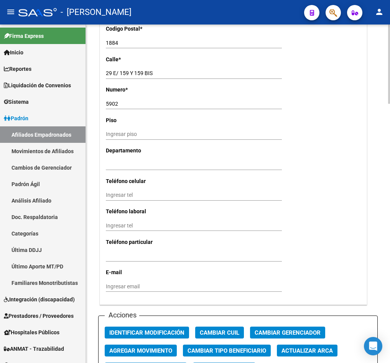
scroll to position [862, 0]
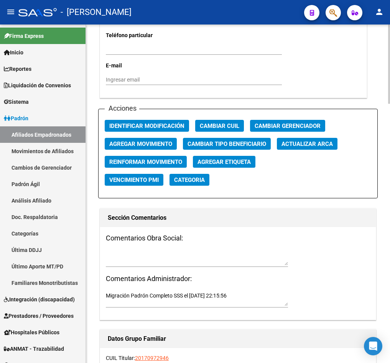
type input "[PERSON_NAME]"
click at [151, 146] on span "Agregar Movimiento" at bounding box center [140, 144] width 63 height 7
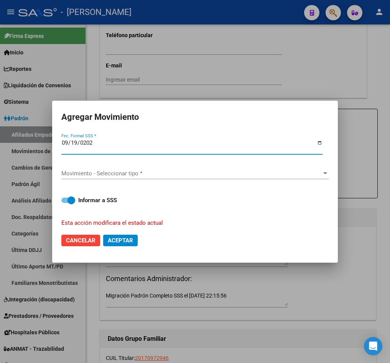
type input "[DATE]"
click at [102, 168] on div "Movimiento - Seleccionar tipo * Movimiento - Seleccionar tipo *" at bounding box center [194, 174] width 267 height 25
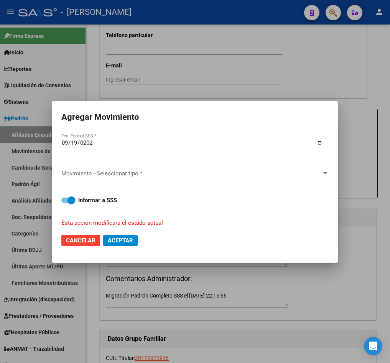
click at [102, 169] on div "Movimiento - Seleccionar tipo * Movimiento - Seleccionar tipo *" at bounding box center [194, 173] width 267 height 11
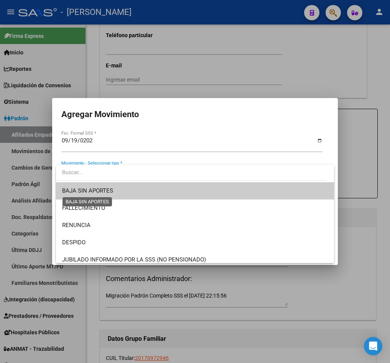
click at [103, 187] on span "BAJA SIN APORTES" at bounding box center [87, 190] width 51 height 7
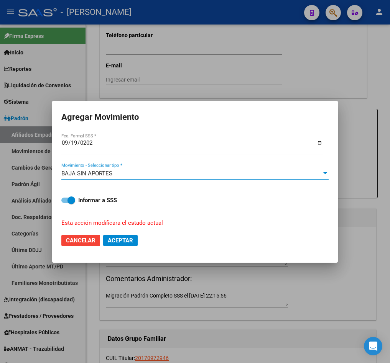
click at [102, 175] on span "BAJA SIN APORTES" at bounding box center [86, 173] width 51 height 7
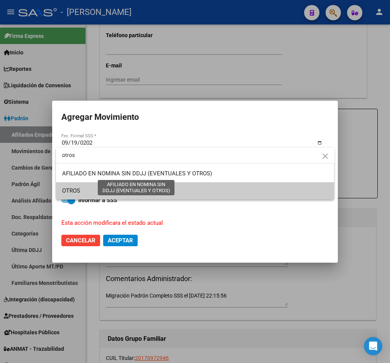
type input "otros"
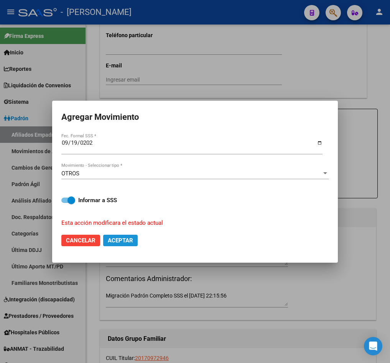
click at [122, 240] on span "Aceptar" at bounding box center [120, 240] width 25 height 7
checkbox input "false"
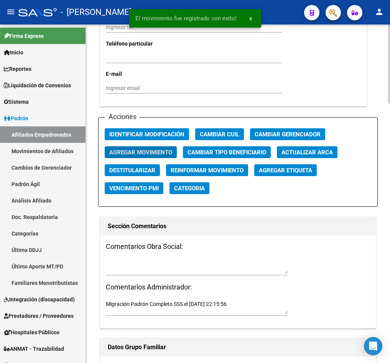
click at [164, 260] on textarea at bounding box center [197, 267] width 182 height 15
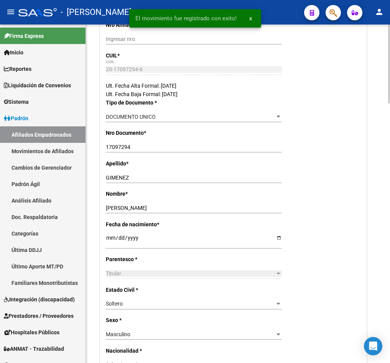
scroll to position [0, 0]
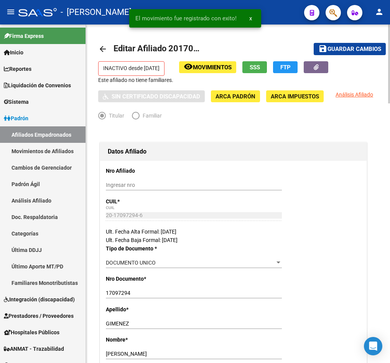
type textarea "15092025"
click at [365, 53] on button "save Guardar cambios" at bounding box center [350, 49] width 72 height 12
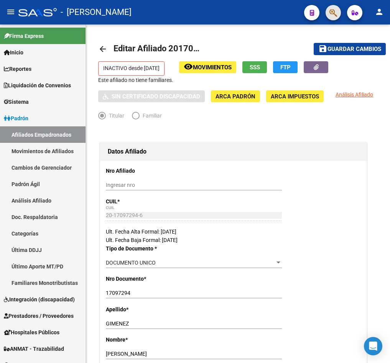
click at [340, 14] on button "button" at bounding box center [332, 12] width 15 height 15
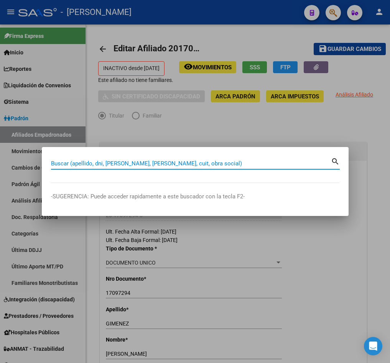
paste input "20171033455"
type input "20171033455"
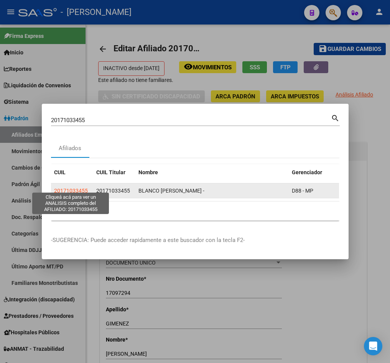
click at [54, 189] on span "20171033455" at bounding box center [71, 191] width 34 height 6
type textarea "20171033455"
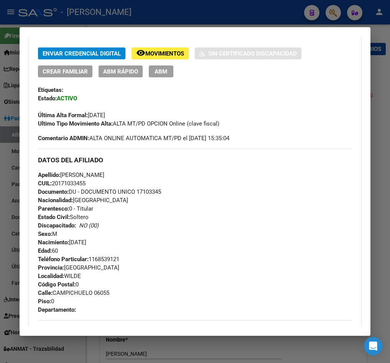
scroll to position [523, 0]
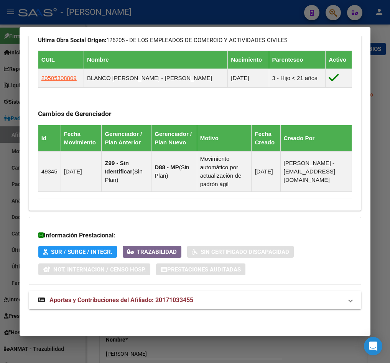
click at [120, 299] on span "Aportes y Contribuciones del Afiliado: 20171033455" at bounding box center [121, 300] width 144 height 7
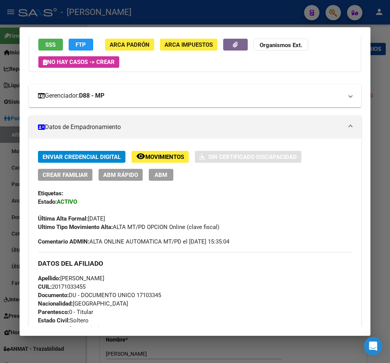
scroll to position [0, 0]
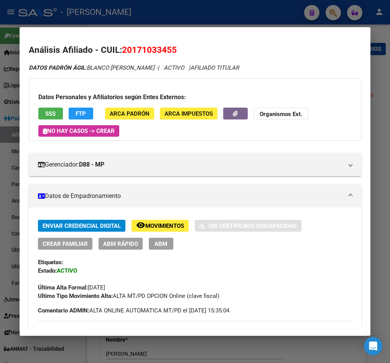
click at [131, 45] on span "20171033455" at bounding box center [149, 50] width 55 height 10
copy span "20171033455"
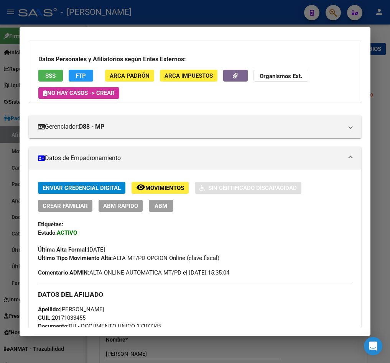
scroll to position [57, 0]
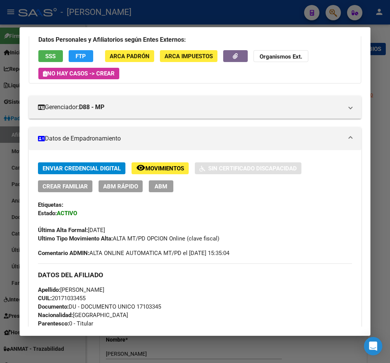
click at [11, 89] on div at bounding box center [195, 181] width 390 height 363
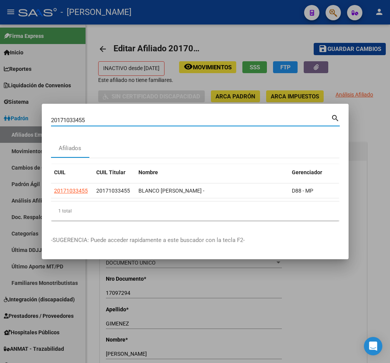
click at [114, 117] on input "20171033455" at bounding box center [191, 120] width 280 height 7
paste input "150044"
type input "20171150044"
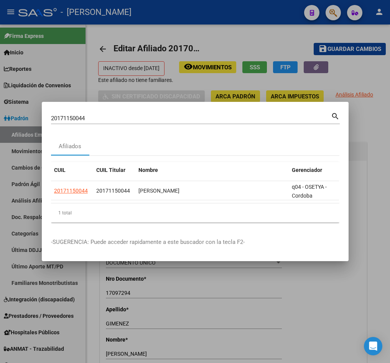
drag, startPoint x: 209, startPoint y: 193, endPoint x: 213, endPoint y: 199, distance: 6.9
click at [210, 193] on datatable-body-cell "[PERSON_NAME]" at bounding box center [211, 190] width 153 height 19
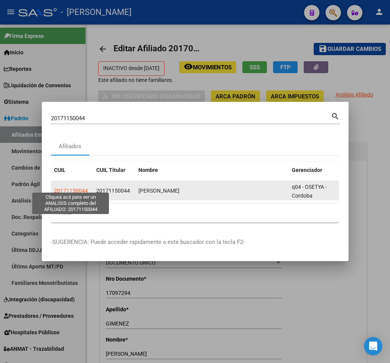
click at [74, 188] on span "20171150044" at bounding box center [71, 191] width 34 height 6
type textarea "20171150044"
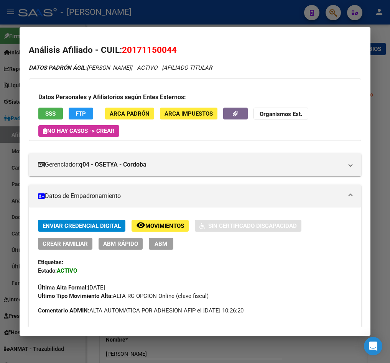
click at [146, 51] on span "20171150044" at bounding box center [149, 50] width 55 height 10
copy span "20171150044"
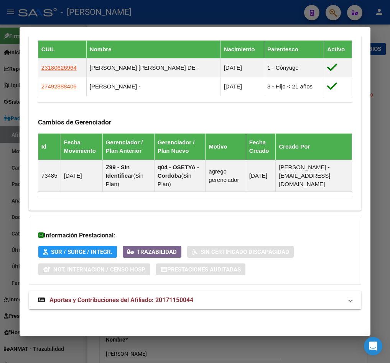
scroll to position [517, 0]
click at [141, 309] on mat-expansion-panel-header "Aportes y Contribuciones del Afiliado: 20171150044" at bounding box center [195, 300] width 332 height 18
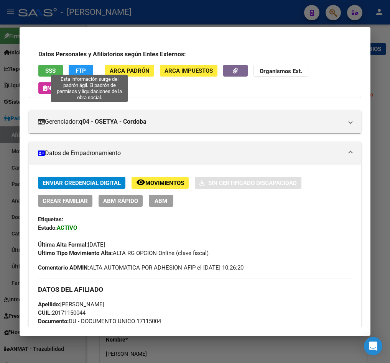
scroll to position [0, 0]
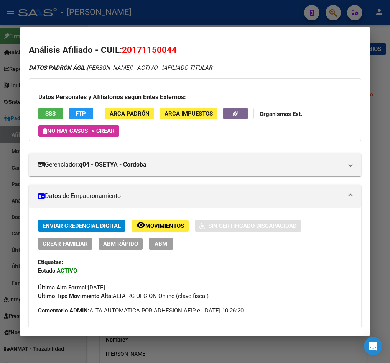
drag, startPoint x: 132, startPoint y: 52, endPoint x: 171, endPoint y: 49, distance: 38.5
click at [171, 49] on span "20171150044" at bounding box center [149, 50] width 55 height 10
copy span "17115004"
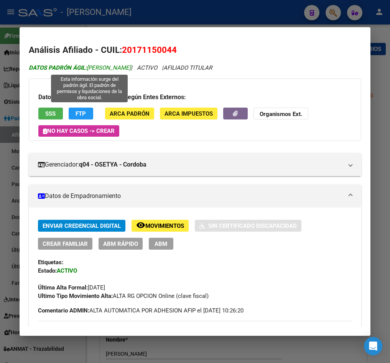
click at [100, 69] on span "DATOS [PERSON_NAME]: [PERSON_NAME]" at bounding box center [80, 67] width 102 height 7
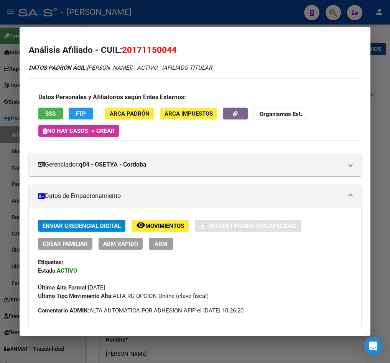
drag, startPoint x: 100, startPoint y: 69, endPoint x: 133, endPoint y: 72, distance: 32.3
copy span "[PERSON_NAME]"
click at [167, 246] on button "ABM" at bounding box center [161, 244] width 25 height 12
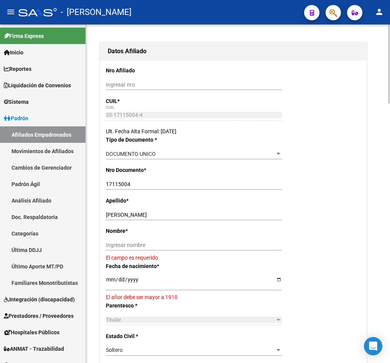
click at [169, 220] on div "[PERSON_NAME] apellido" at bounding box center [194, 215] width 176 height 11
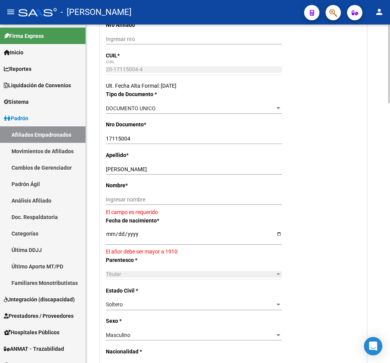
scroll to position [158, 0]
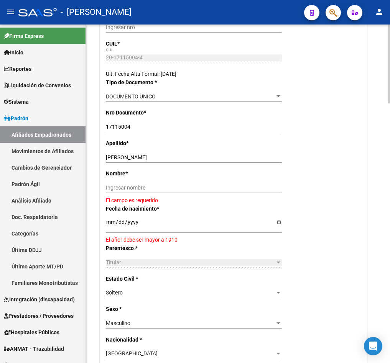
drag, startPoint x: 168, startPoint y: 216, endPoint x: 130, endPoint y: 157, distance: 70.5
click at [135, 152] on div "[PERSON_NAME] apellido" at bounding box center [194, 157] width 176 height 11
click at [130, 158] on input "[PERSON_NAME]" at bounding box center [194, 157] width 176 height 7
drag, startPoint x: 130, startPoint y: 158, endPoint x: 177, endPoint y: 158, distance: 47.1
click at [177, 158] on input "[PERSON_NAME]" at bounding box center [194, 157] width 176 height 7
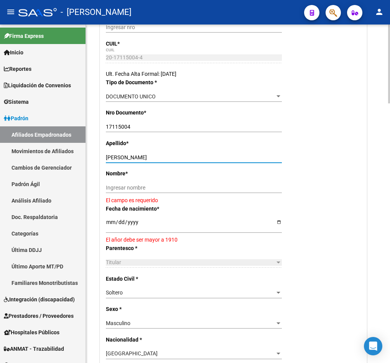
type input "[PERSON_NAME]"
click at [116, 189] on input "Ingresar nombre" at bounding box center [194, 188] width 176 height 7
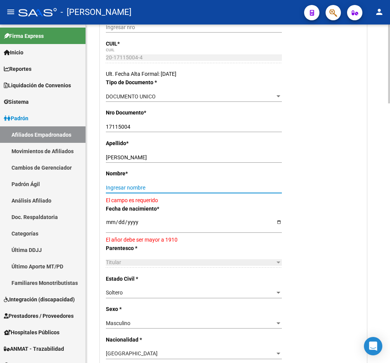
paste input "[PERSON_NAME]"
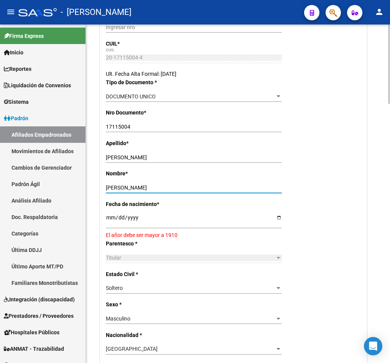
type input "[PERSON_NAME]"
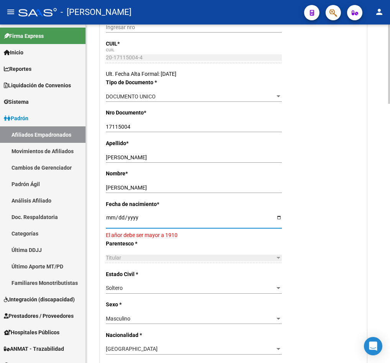
click at [108, 222] on input "[DATE]" at bounding box center [194, 220] width 176 height 11
type input "[DATE]"
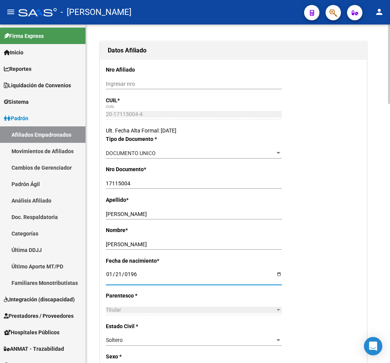
scroll to position [0, 0]
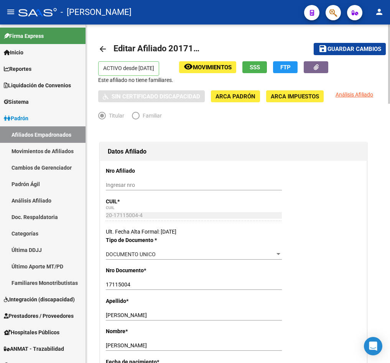
click at [349, 43] on mat-toolbar-row "save Guardar cambios" at bounding box center [340, 49] width 92 height 25
click at [349, 46] on span "Guardar cambios" at bounding box center [354, 49] width 54 height 7
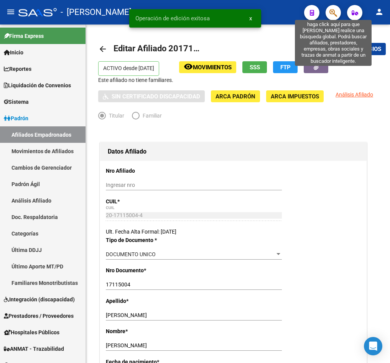
click at [331, 13] on icon "button" at bounding box center [333, 12] width 8 height 9
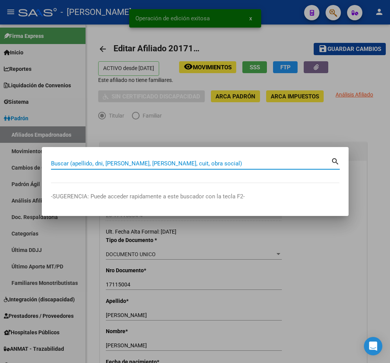
paste input "[PERSON_NAME]"
type input "[PERSON_NAME]"
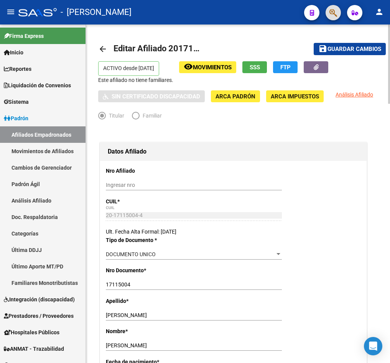
click at [174, 48] on span "Editar Afiliado 20171150044" at bounding box center [168, 49] width 110 height 10
copy h1 "20171150044"
click at [328, 13] on button "button" at bounding box center [332, 12] width 15 height 15
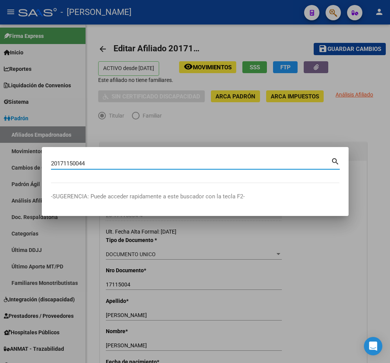
type input "20171150044"
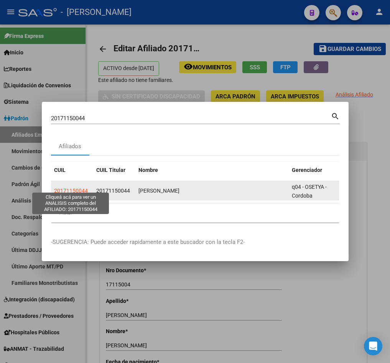
click at [71, 188] on span "20171150044" at bounding box center [71, 191] width 34 height 6
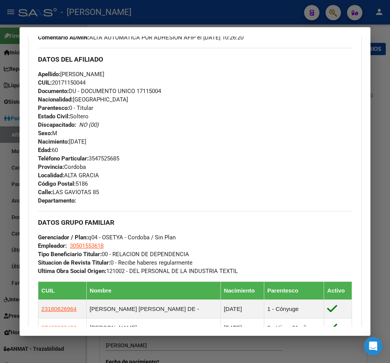
scroll to position [287, 0]
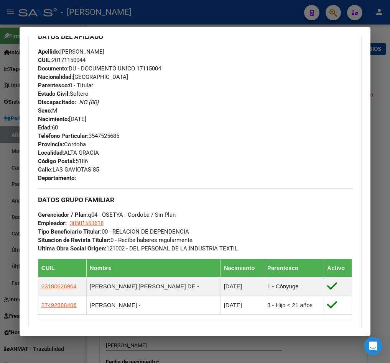
drag, startPoint x: 57, startPoint y: 168, endPoint x: 94, endPoint y: 168, distance: 36.8
click at [99, 169] on span "Calle: LAS GAVIOTAS 85" at bounding box center [68, 169] width 61 height 7
drag, startPoint x: 55, startPoint y: 168, endPoint x: 103, endPoint y: 169, distance: 48.3
click at [103, 169] on div "Teléfono Particular: [PHONE_NUMBER] Provincia: Cordoba Localidad: [PERSON_NAME]…" at bounding box center [195, 157] width 314 height 51
copy span "LAS GAVIOTAS 85"
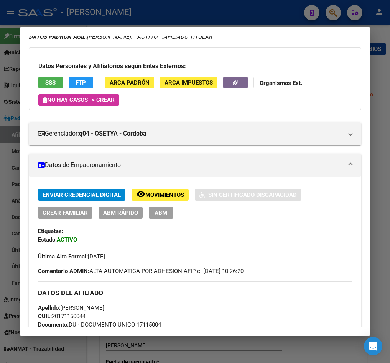
scroll to position [0, 0]
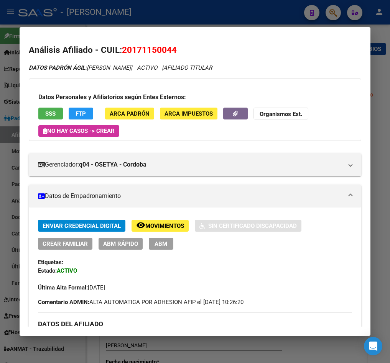
drag, startPoint x: 133, startPoint y: 49, endPoint x: 171, endPoint y: 48, distance: 38.0
click at [171, 48] on span "20171150044" at bounding box center [149, 50] width 55 height 10
copy span "17115004"
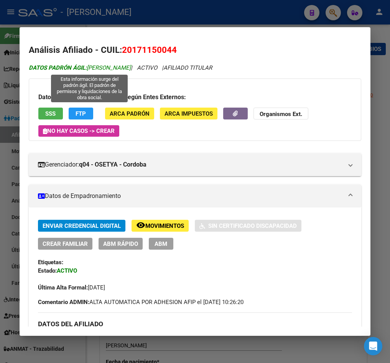
click at [97, 66] on span "DATOS [PERSON_NAME]: [PERSON_NAME]" at bounding box center [80, 67] width 102 height 7
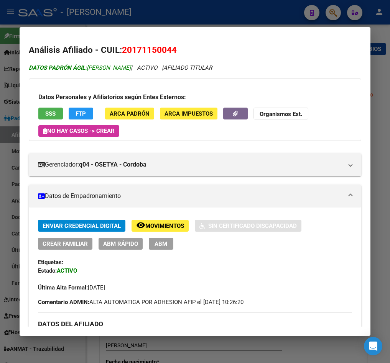
drag, startPoint x: 97, startPoint y: 66, endPoint x: 133, endPoint y: 69, distance: 36.2
click at [131, 69] on span "DATOS [PERSON_NAME]: [PERSON_NAME]" at bounding box center [80, 67] width 102 height 7
copy span "[PERSON_NAME]"
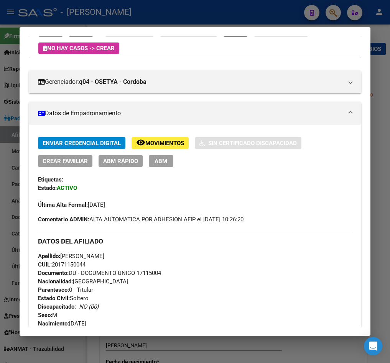
scroll to position [172, 0]
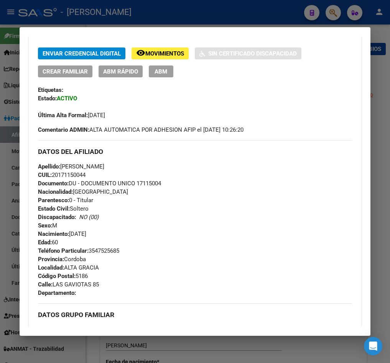
drag, startPoint x: 105, startPoint y: 232, endPoint x: 70, endPoint y: 233, distance: 34.6
click at [70, 233] on div "Apellido: [PERSON_NAME] CUIL: 20171150044 Documento: DU - DOCUMENTO UNICO 17115…" at bounding box center [195, 205] width 314 height 84
drag, startPoint x: 102, startPoint y: 286, endPoint x: 54, endPoint y: 286, distance: 47.9
click at [54, 286] on div "Teléfono Particular: [PHONE_NUMBER] Provincia: Cordoba Localidad: [PERSON_NAME]…" at bounding box center [195, 272] width 314 height 51
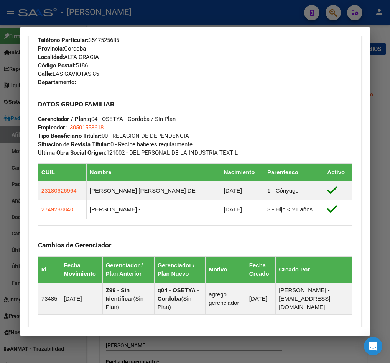
scroll to position [402, 0]
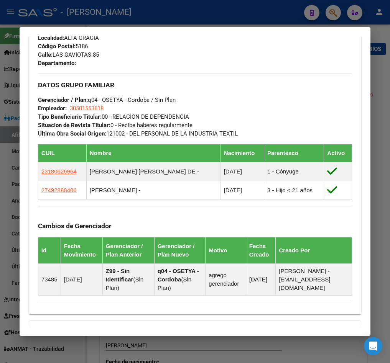
drag, startPoint x: 117, startPoint y: 100, endPoint x: 112, endPoint y: 108, distance: 9.7
click at [107, 102] on span "Gerenciador / Plan: q04 - OSETYA - Cordoba / Sin Plan" at bounding box center [107, 100] width 138 height 7
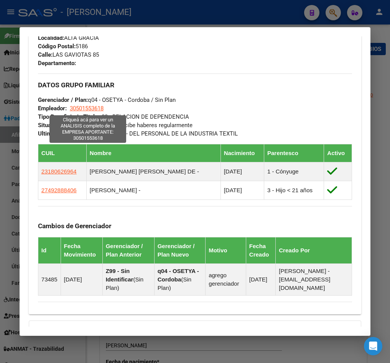
drag, startPoint x: 114, startPoint y: 110, endPoint x: 71, endPoint y: 108, distance: 42.6
click at [71, 108] on div "DATOS GRUPO FAMILIAR Gerenciador / Plan: q04 - OSETYA - Cordoba / Sin Plan Empl…" at bounding box center [195, 106] width 314 height 64
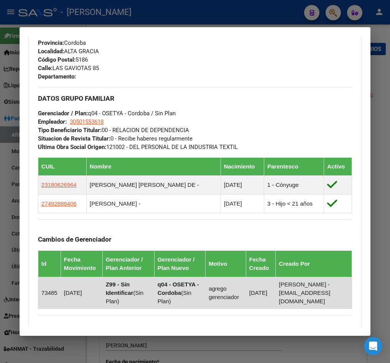
scroll to position [508, 0]
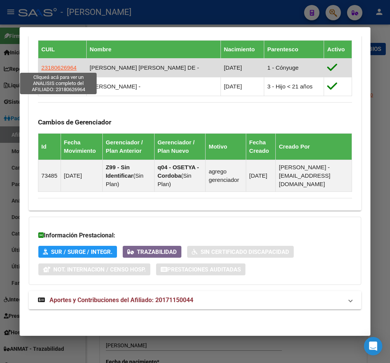
click at [53, 64] on span "23180626964" at bounding box center [58, 67] width 35 height 7
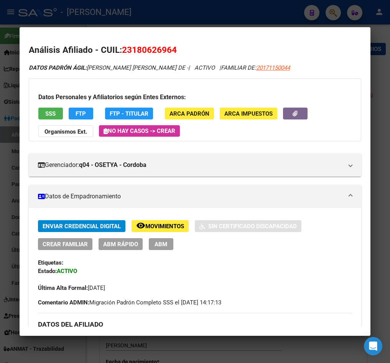
drag, startPoint x: 132, startPoint y: 49, endPoint x: 170, endPoint y: 52, distance: 38.1
click at [170, 52] on span "23180626964" at bounding box center [149, 50] width 55 height 10
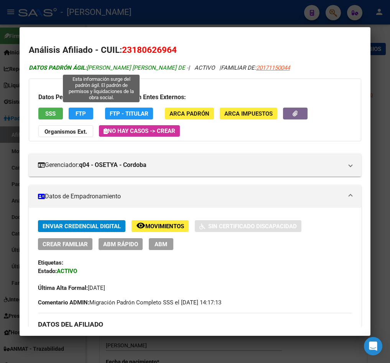
click at [91, 68] on span "DATOS [PERSON_NAME]: [PERSON_NAME] [PERSON_NAME] DE -" at bounding box center [108, 67] width 159 height 7
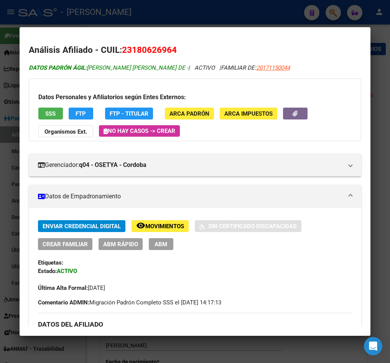
drag, startPoint x: 89, startPoint y: 68, endPoint x: 131, endPoint y: 68, distance: 42.2
click at [131, 68] on span "DATOS [PERSON_NAME]: [PERSON_NAME] [PERSON_NAME] DE -" at bounding box center [108, 67] width 159 height 7
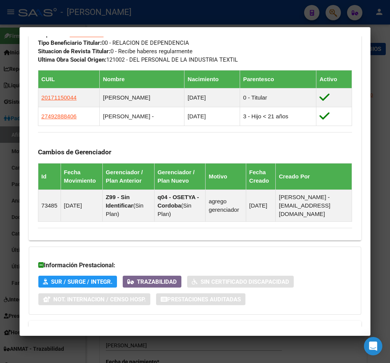
scroll to position [517, 0]
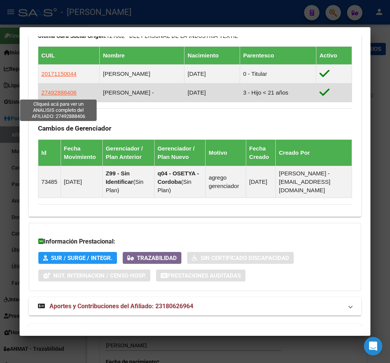
click at [71, 94] on span "27492888406" at bounding box center [58, 92] width 35 height 7
type textarea "27492888406"
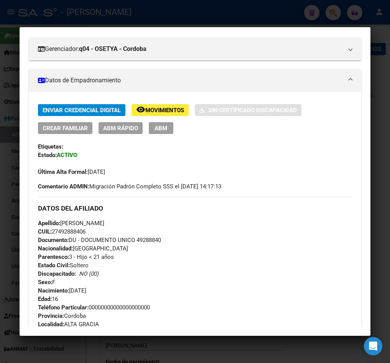
scroll to position [0, 0]
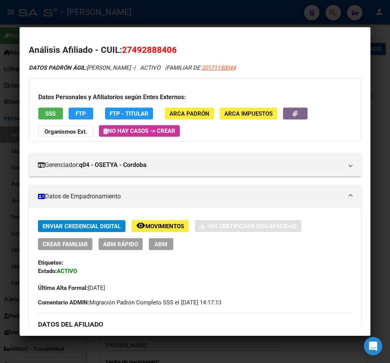
drag, startPoint x: 131, startPoint y: 52, endPoint x: 154, endPoint y: 22, distance: 37.5
click at [171, 52] on span "27492888406" at bounding box center [149, 50] width 55 height 10
click at [96, 67] on span "DATOS PADRÓN ÁGIL: [PERSON_NAME] -" at bounding box center [81, 67] width 105 height 7
drag, startPoint x: 96, startPoint y: 67, endPoint x: 149, endPoint y: 72, distance: 53.9
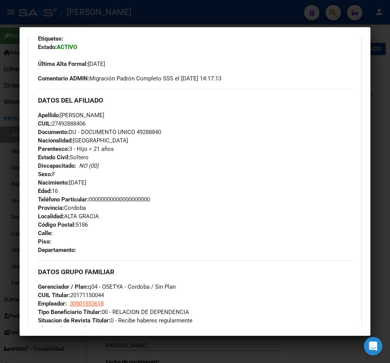
scroll to position [287, 0]
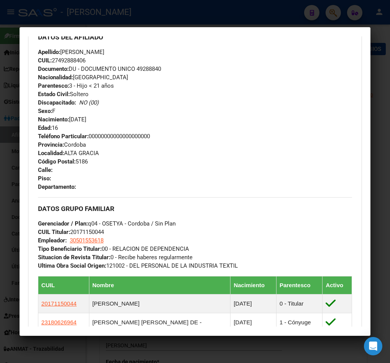
drag, startPoint x: 96, startPoint y: 120, endPoint x: 72, endPoint y: 120, distance: 24.1
click at [72, 120] on div "Apellido: [PERSON_NAME]: 27492888406 Documento: DU - DOCUMENTO UNICO 49288840 N…" at bounding box center [195, 90] width 314 height 84
click at [8, 130] on div at bounding box center [195, 181] width 390 height 363
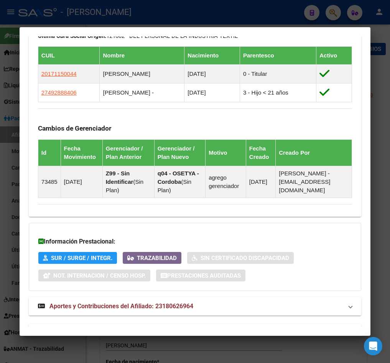
drag, startPoint x: 8, startPoint y: 188, endPoint x: 20, endPoint y: 135, distance: 54.6
click at [17, 125] on div at bounding box center [195, 181] width 390 height 363
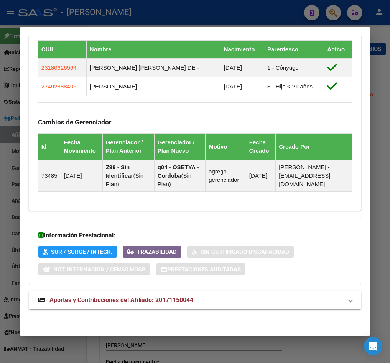
click at [11, 162] on div at bounding box center [195, 181] width 390 height 363
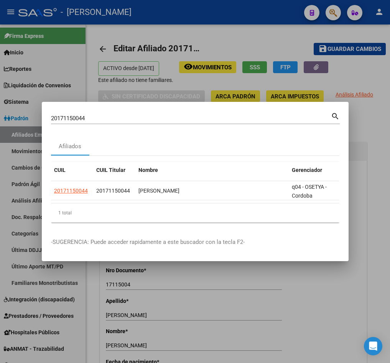
click at [162, 115] on input "20171150044" at bounding box center [191, 118] width 280 height 7
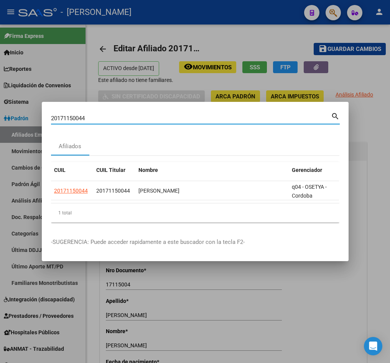
click at [162, 115] on input "20171150044" at bounding box center [191, 118] width 280 height 7
click at [210, 35] on div at bounding box center [195, 181] width 390 height 363
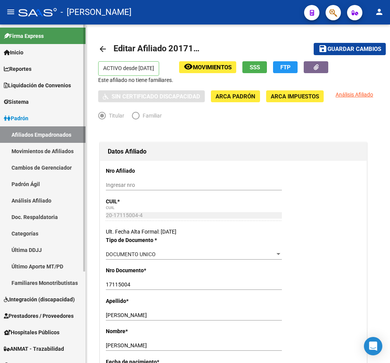
click at [52, 142] on link "Afiliados Empadronados" at bounding box center [42, 134] width 85 height 16
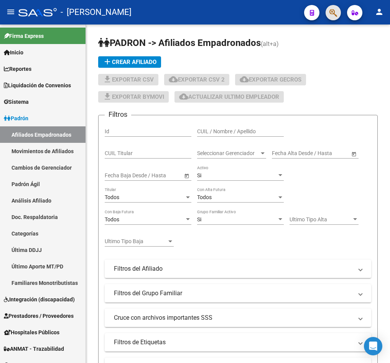
click at [328, 18] on button "button" at bounding box center [332, 12] width 15 height 15
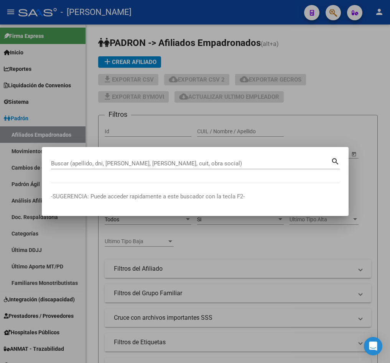
click at [222, 43] on div at bounding box center [195, 181] width 390 height 363
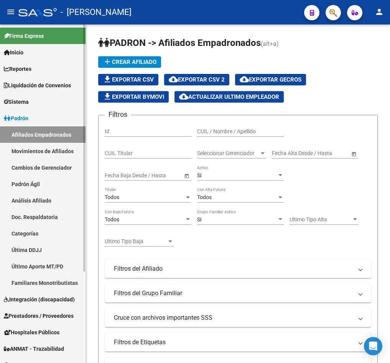
click at [53, 136] on link "Afiliados Empadronados" at bounding box center [42, 134] width 85 height 16
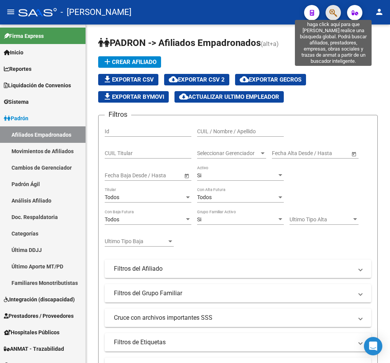
click at [330, 11] on icon "button" at bounding box center [333, 12] width 8 height 9
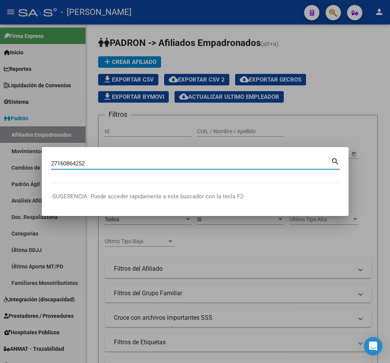
type input "27160864252"
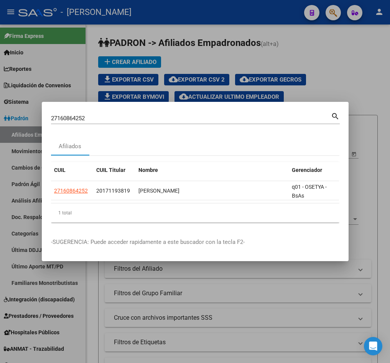
click at [93, 115] on input "27160864252" at bounding box center [191, 118] width 280 height 7
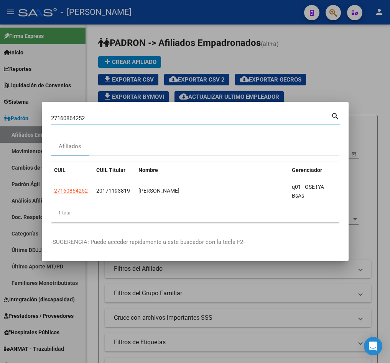
click at [93, 115] on input "27160864252" at bounding box center [191, 118] width 280 height 7
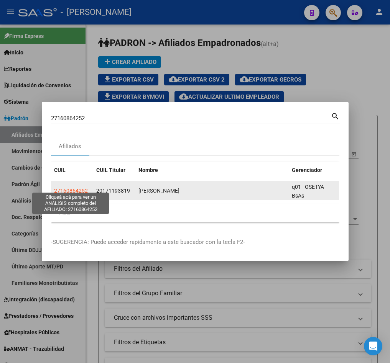
click at [69, 188] on span "27160864252" at bounding box center [71, 191] width 34 height 6
type textarea "27160864252"
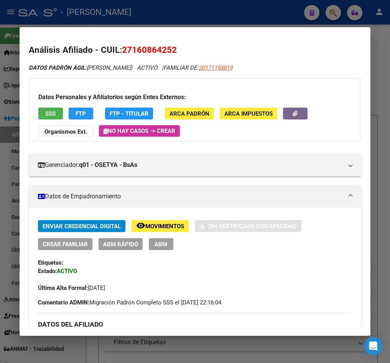
click at [160, 239] on button "ABM" at bounding box center [161, 244] width 25 height 12
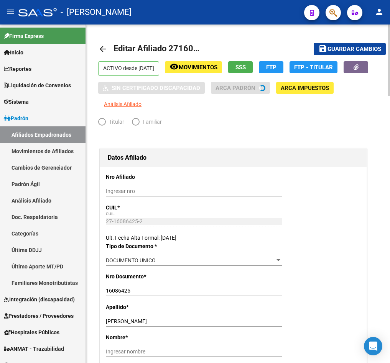
radio input "true"
type input "30-71233285-5"
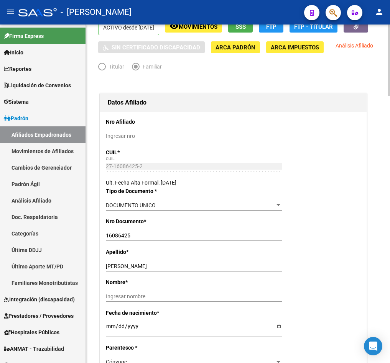
scroll to position [115, 0]
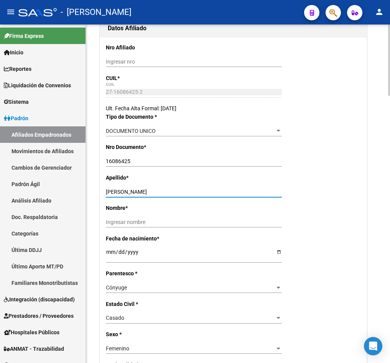
drag, startPoint x: 193, startPoint y: 206, endPoint x: 130, endPoint y: 209, distance: 62.9
click at [130, 195] on input "[PERSON_NAME]" at bounding box center [194, 192] width 176 height 7
type input "VASALLO"
click at [139, 228] on div "Ingresar nombre" at bounding box center [194, 222] width 176 height 11
paste input "[PERSON_NAME]"
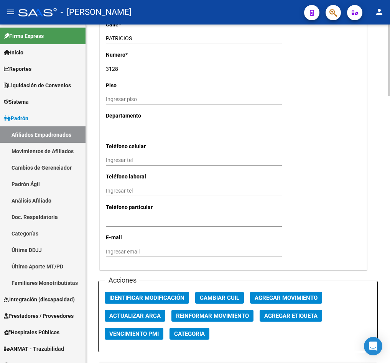
scroll to position [747, 0]
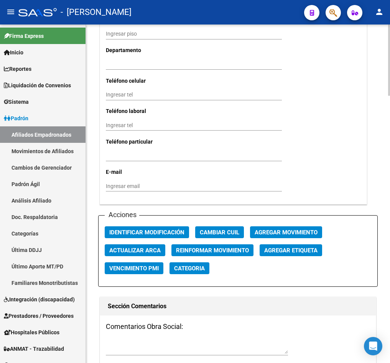
type input "[PERSON_NAME]"
click at [268, 238] on button "Agregar Movimiento" at bounding box center [286, 233] width 72 height 12
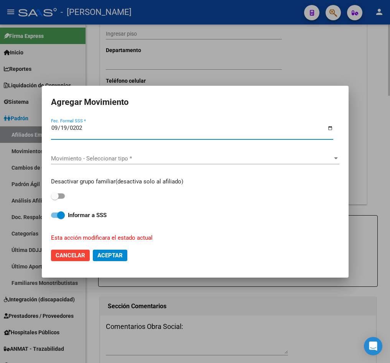
type input "[DATE]"
click at [110, 155] on span "Movimiento - Seleccionar tipo *" at bounding box center [191, 158] width 281 height 7
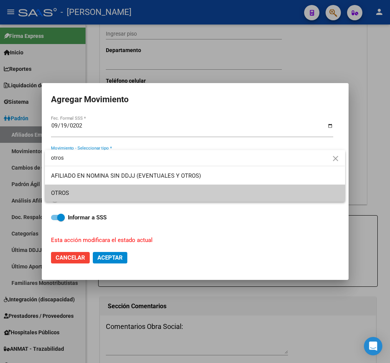
type input "otros"
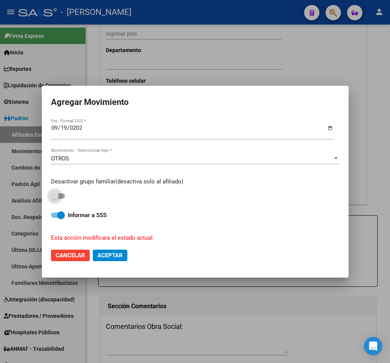
click at [54, 199] on input "checkbox" at bounding box center [54, 199] width 0 height 0
checkbox input "true"
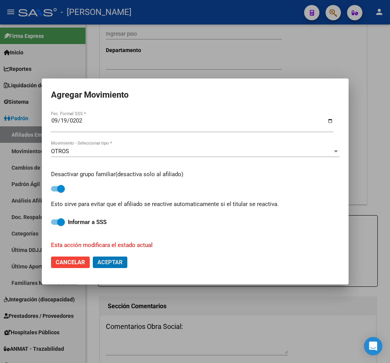
click at [93, 257] on button "Aceptar" at bounding box center [110, 262] width 34 height 11
checkbox input "false"
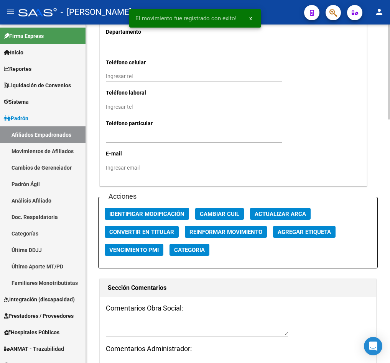
scroll to position [805, 0]
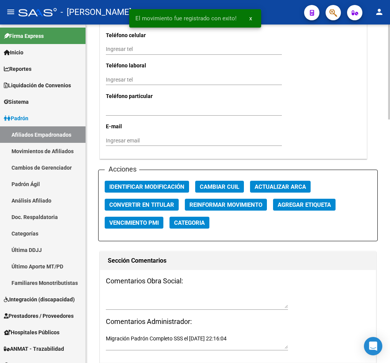
click at [152, 297] on textarea at bounding box center [197, 301] width 182 height 15
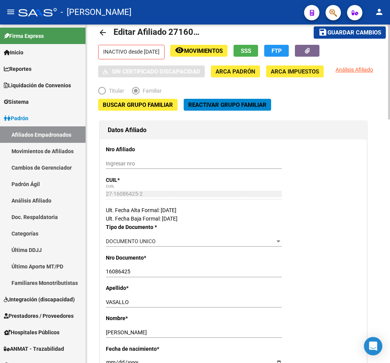
scroll to position [0, 0]
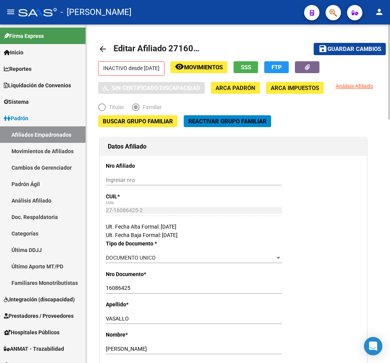
type textarea "15092025"
click at [363, 49] on span "Guardar cambios" at bounding box center [354, 49] width 54 height 7
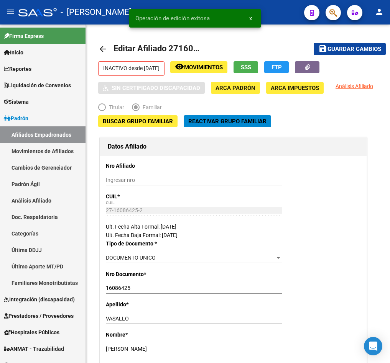
click at [332, 16] on icon "button" at bounding box center [333, 12] width 8 height 9
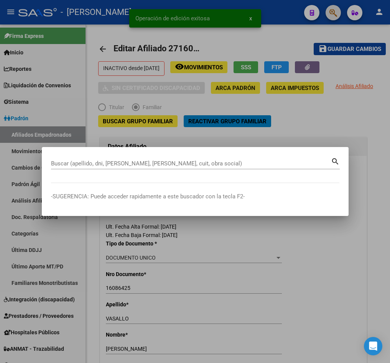
paste input "27165806765"
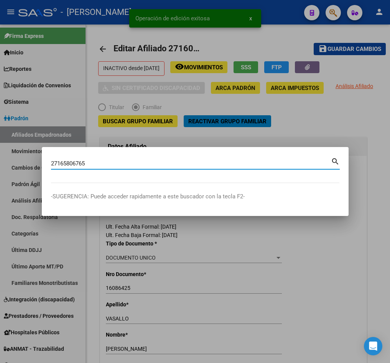
type input "27165806765"
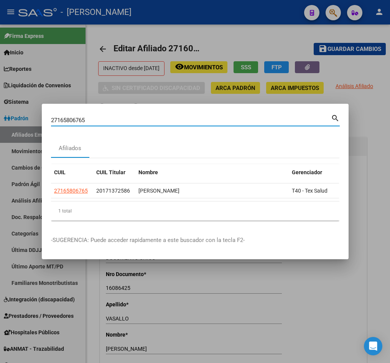
click at [310, 206] on div "1 total" at bounding box center [195, 211] width 288 height 19
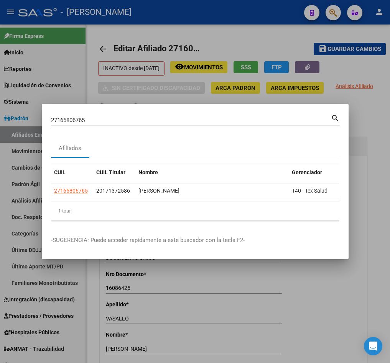
click at [310, 206] on div "1 total" at bounding box center [195, 211] width 288 height 19
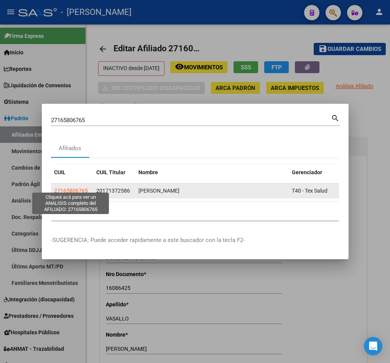
click at [71, 188] on span "27165806765" at bounding box center [71, 191] width 34 height 6
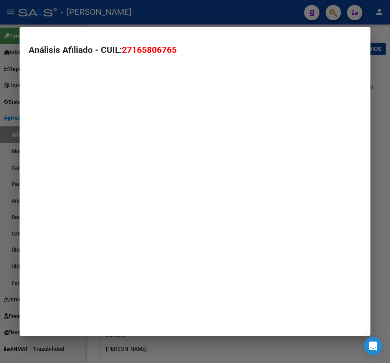
type textarea "27165806765"
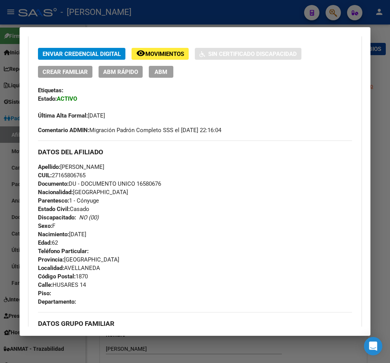
scroll to position [57, 0]
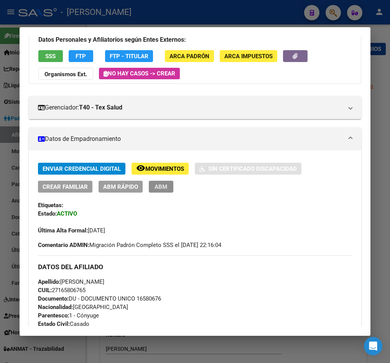
click at [159, 186] on span "ABM" at bounding box center [160, 187] width 13 height 7
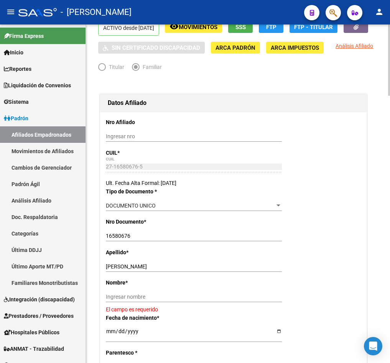
scroll to position [57, 0]
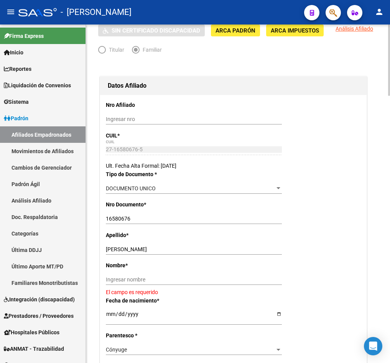
click at [143, 253] on input "[PERSON_NAME]" at bounding box center [194, 249] width 176 height 7
type input "SALMON"
click at [138, 283] on input "Ingresar nombre" at bounding box center [194, 280] width 176 height 7
paste input "[PERSON_NAME]"
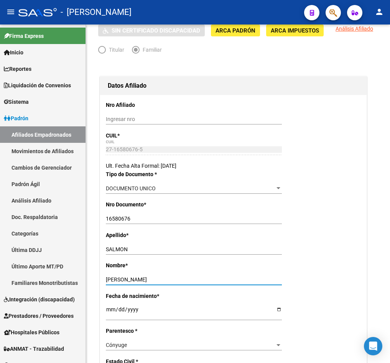
type input "[PERSON_NAME]"
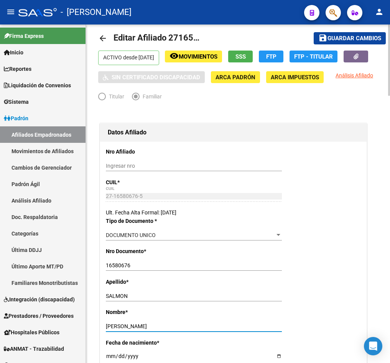
scroll to position [0, 0]
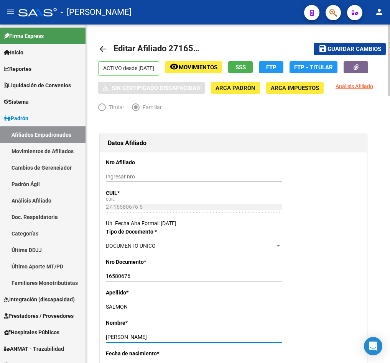
click at [343, 46] on span "Guardar cambios" at bounding box center [354, 49] width 54 height 7
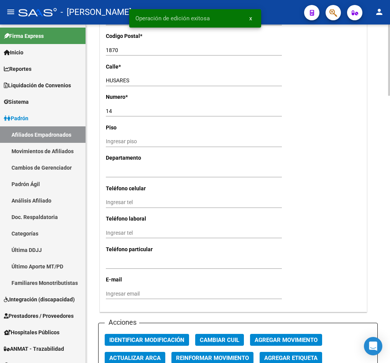
scroll to position [747, 0]
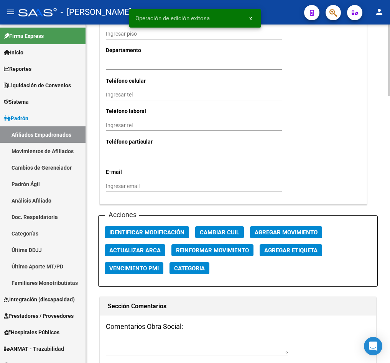
click at [282, 236] on span "Agregar Movimiento" at bounding box center [286, 232] width 63 height 7
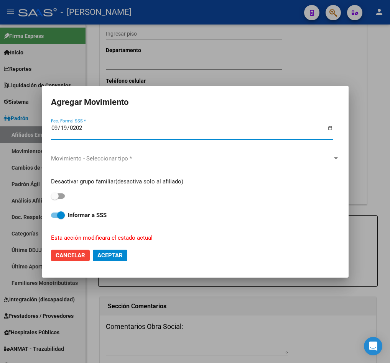
type input "[DATE]"
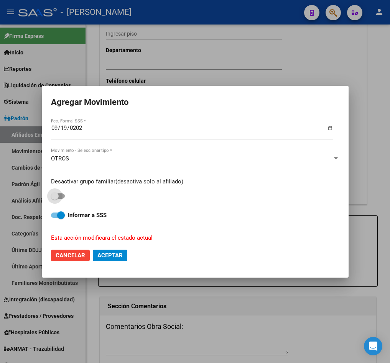
click at [54, 199] on input "checkbox" at bounding box center [54, 199] width 0 height 0
checkbox input "true"
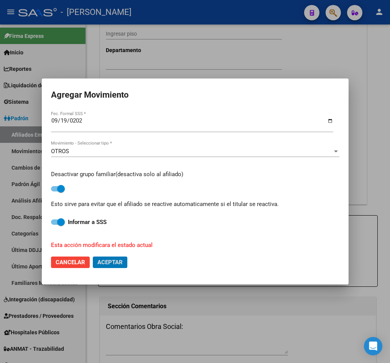
click at [93, 257] on button "Aceptar" at bounding box center [110, 262] width 34 height 11
checkbox input "false"
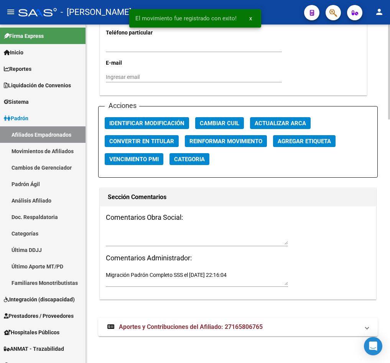
scroll to position [869, 0]
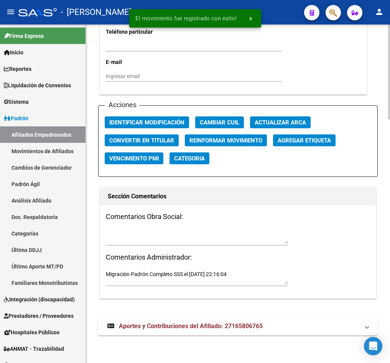
click at [192, 236] on textarea at bounding box center [197, 237] width 182 height 15
type textarea "15092025"
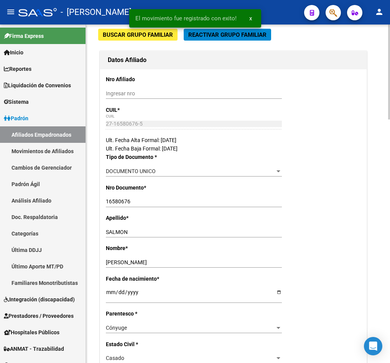
scroll to position [0, 0]
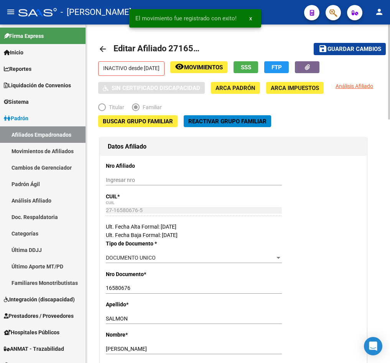
click at [340, 51] on span "Guardar cambios" at bounding box center [354, 49] width 54 height 7
click at [337, 14] on button "button" at bounding box center [332, 12] width 15 height 15
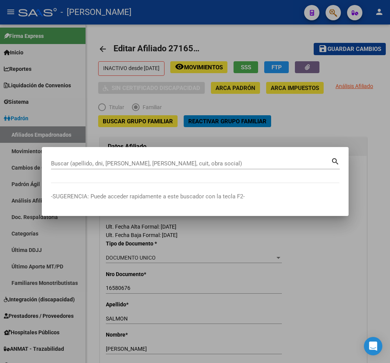
paste input "27163781641"
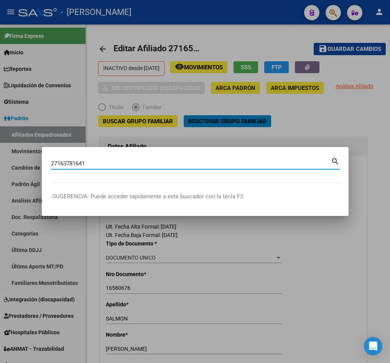
type input "27163781641"
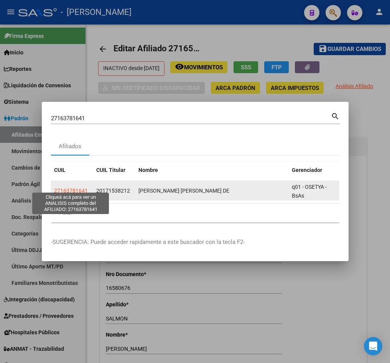
click at [77, 188] on span "27163781641" at bounding box center [71, 191] width 34 height 6
type textarea "27163781641"
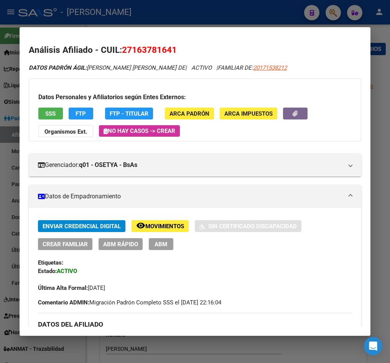
click at [160, 241] on span "ABM" at bounding box center [160, 244] width 13 height 7
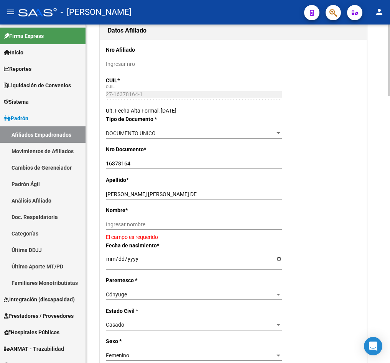
scroll to position [115, 0]
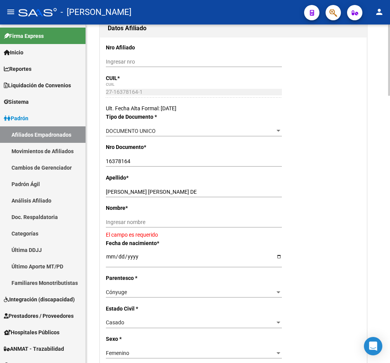
drag, startPoint x: 193, startPoint y: 202, endPoint x: 157, endPoint y: 204, distance: 36.5
click at [157, 197] on div "[PERSON_NAME] [PERSON_NAME] DE Ingresar apellido" at bounding box center [194, 192] width 176 height 11
drag, startPoint x: 179, startPoint y: 202, endPoint x: 135, endPoint y: 209, distance: 44.9
click at [149, 197] on div "[PERSON_NAME] [PERSON_NAME] DE Ingresar apellido" at bounding box center [194, 192] width 176 height 11
click at [135, 195] on input "[PERSON_NAME] [PERSON_NAME] DE" at bounding box center [194, 192] width 176 height 7
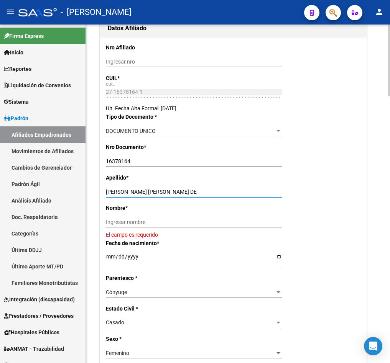
drag, startPoint x: 135, startPoint y: 209, endPoint x: 181, endPoint y: 206, distance: 46.1
click at [181, 195] on input "[PERSON_NAME] [PERSON_NAME] DE" at bounding box center [194, 192] width 176 height 7
type input "CALDERON"
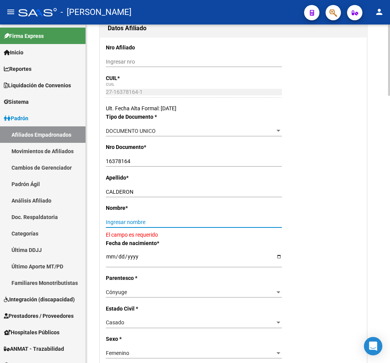
click at [132, 226] on input "Ingresar nombre" at bounding box center [194, 222] width 176 height 7
paste input "[PERSON_NAME] DE"
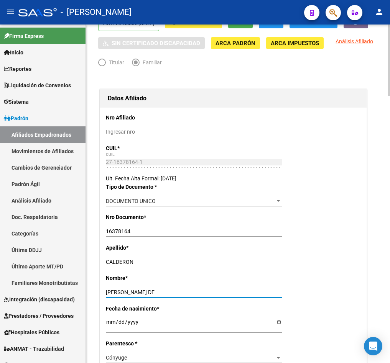
scroll to position [0, 0]
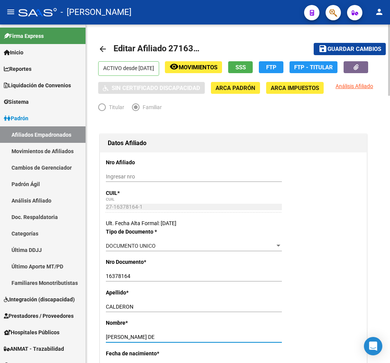
type input "[PERSON_NAME] DE"
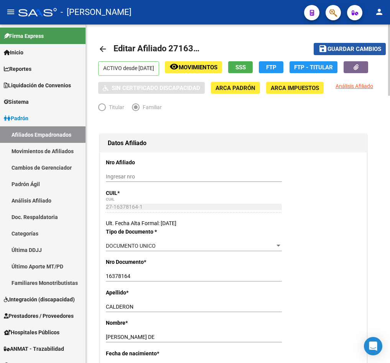
click at [351, 46] on span "Guardar cambios" at bounding box center [354, 49] width 54 height 7
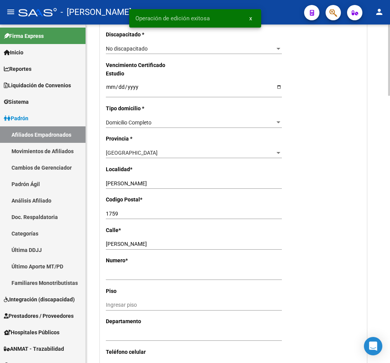
scroll to position [747, 0]
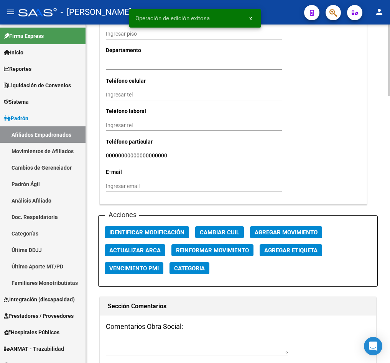
click at [279, 236] on span "Agregar Movimiento" at bounding box center [286, 232] width 63 height 7
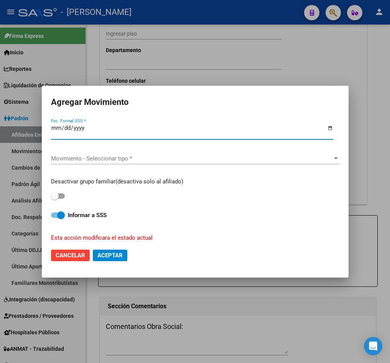
type input "[DATE]"
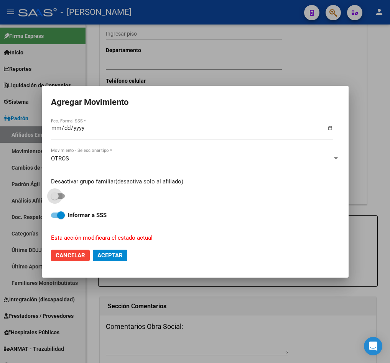
click at [54, 199] on input "checkbox" at bounding box center [54, 199] width 0 height 0
checkbox input "true"
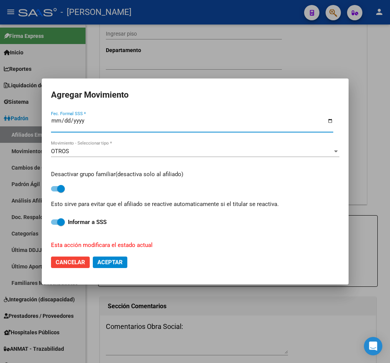
click at [112, 267] on button "Aceptar" at bounding box center [110, 262] width 34 height 11
checkbox input "false"
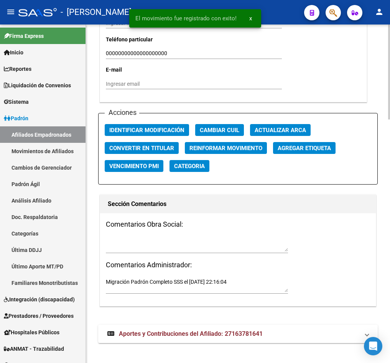
scroll to position [869, 0]
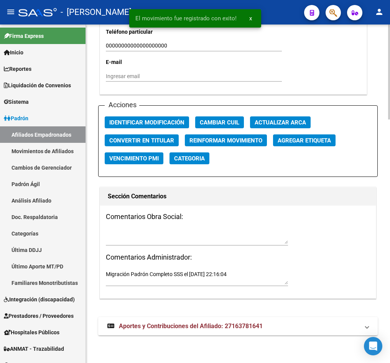
click at [172, 229] on div at bounding box center [197, 236] width 182 height 17
click at [131, 238] on textarea at bounding box center [197, 237] width 182 height 15
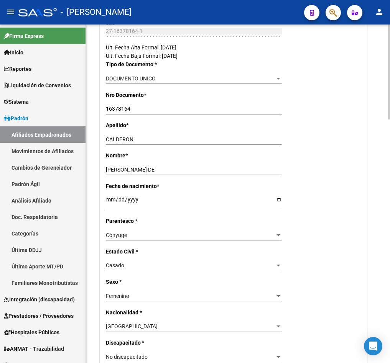
scroll to position [0, 0]
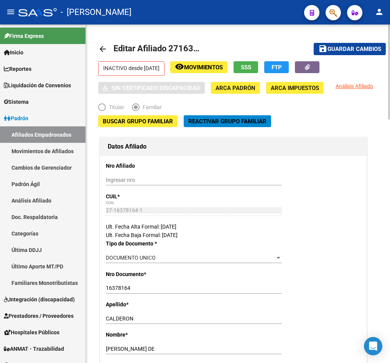
type textarea "15092025"
click at [364, 52] on span "Guardar cambios" at bounding box center [354, 49] width 54 height 7
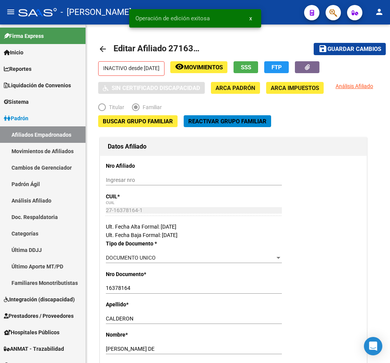
click at [328, 16] on button "button" at bounding box center [332, 12] width 15 height 15
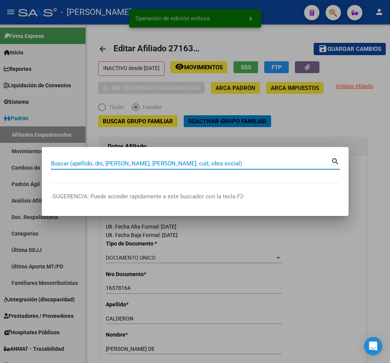
paste input "27171426141"
type input "27171426141"
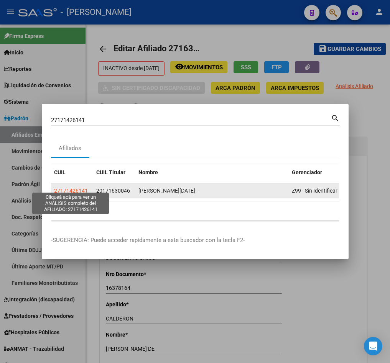
click at [77, 188] on span "27171426141" at bounding box center [71, 191] width 34 height 6
type textarea "27171426141"
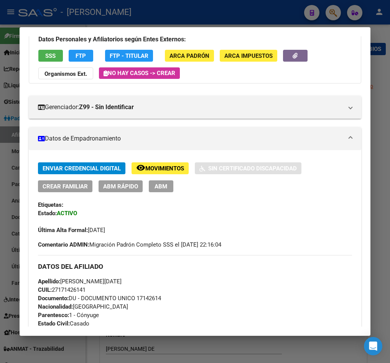
scroll to position [115, 0]
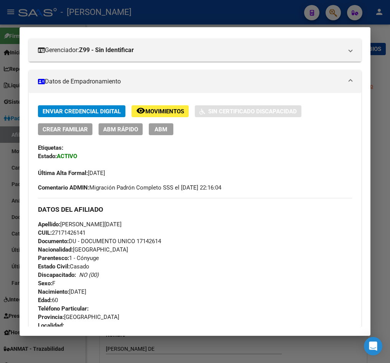
click at [156, 129] on span "ABM" at bounding box center [160, 129] width 13 height 7
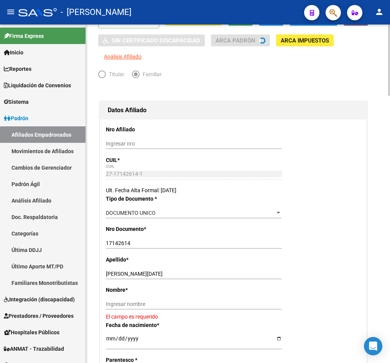
scroll to position [115, 0]
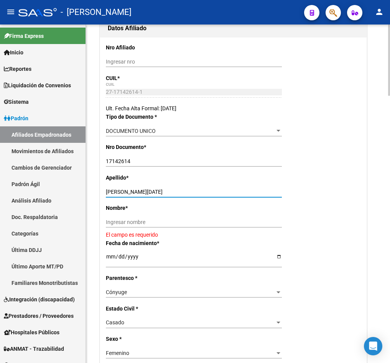
drag, startPoint x: 158, startPoint y: 207, endPoint x: 128, endPoint y: 206, distance: 29.9
click at [128, 195] on input "[PERSON_NAME][DATE]" at bounding box center [194, 192] width 176 height 7
type input "PERALTA"
click at [131, 228] on div "Ingresar nombre" at bounding box center [194, 222] width 176 height 11
click at [131, 226] on input "Ingresar nombre" at bounding box center [194, 222] width 176 height 7
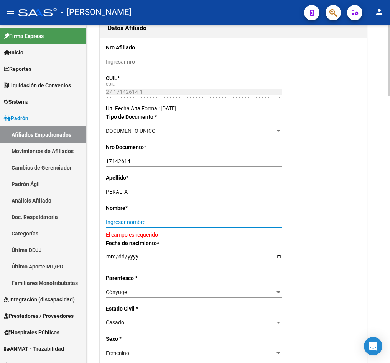
paste input "[DATE][PERSON_NAME]"
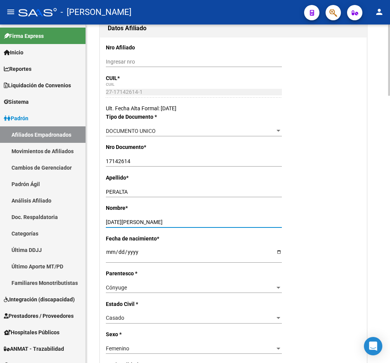
click at [107, 226] on input "[DATE][PERSON_NAME]" at bounding box center [194, 222] width 176 height 7
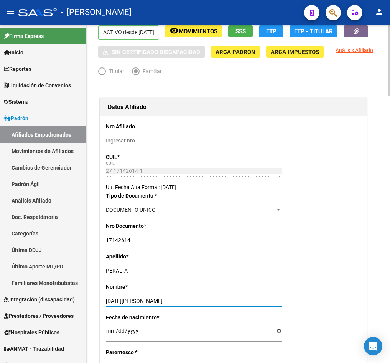
scroll to position [0, 0]
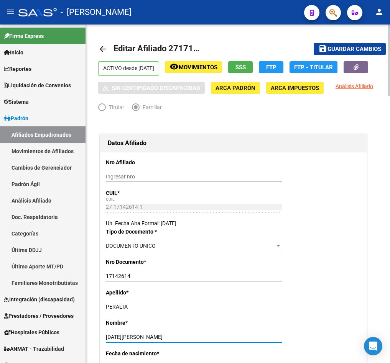
type input "[DATE][PERSON_NAME]"
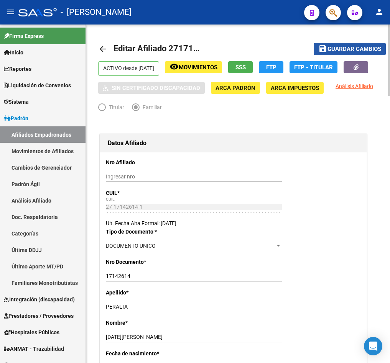
click at [357, 50] on span "Guardar cambios" at bounding box center [354, 49] width 54 height 7
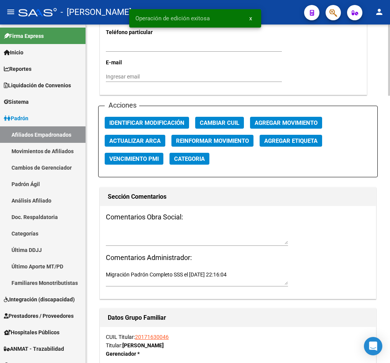
scroll to position [862, 0]
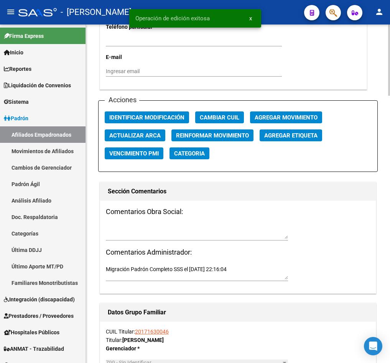
click at [279, 121] on span "Agregar Movimiento" at bounding box center [286, 117] width 63 height 7
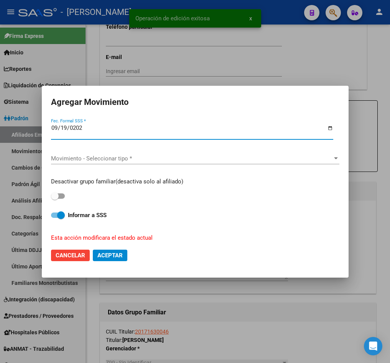
type input "[DATE]"
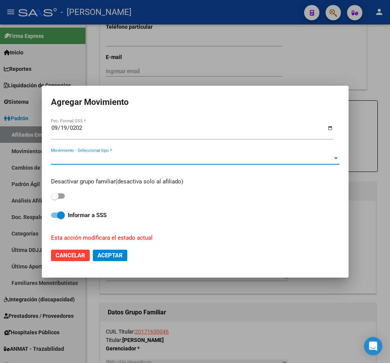
click at [216, 161] on span "Movimiento - Seleccionar tipo *" at bounding box center [191, 158] width 281 height 7
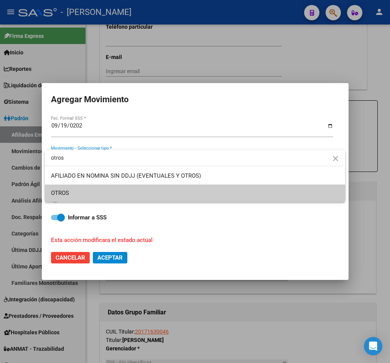
type input "otros"
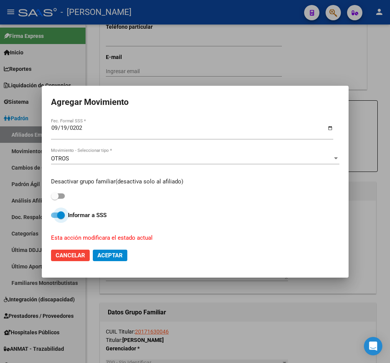
click at [64, 195] on span at bounding box center [58, 196] width 14 height 5
click at [55, 199] on input "checkbox" at bounding box center [54, 199] width 0 height 0
checkbox input "true"
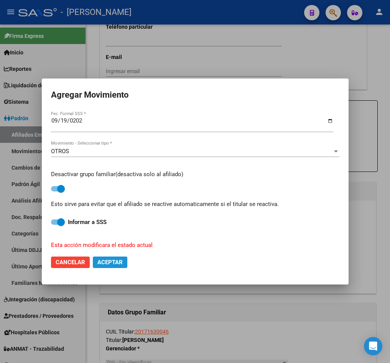
click at [120, 259] on span "Aceptar" at bounding box center [109, 262] width 25 height 7
checkbox input "false"
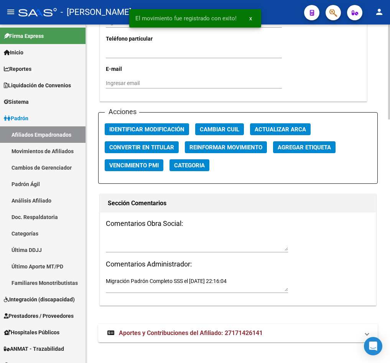
click at [192, 238] on textarea at bounding box center [197, 244] width 182 height 15
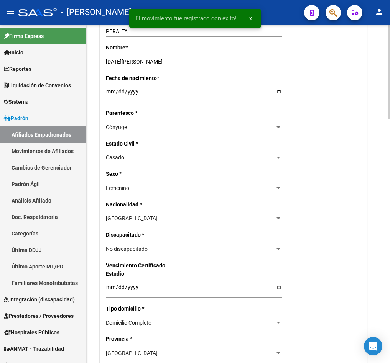
scroll to position [0, 0]
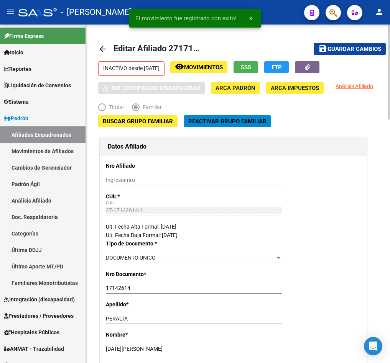
type textarea "15092025"
click at [352, 43] on button "save Guardar cambios" at bounding box center [350, 49] width 72 height 12
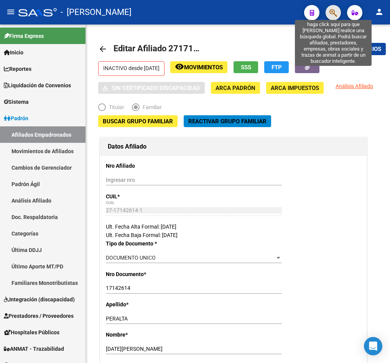
click at [336, 15] on icon "button" at bounding box center [333, 12] width 8 height 9
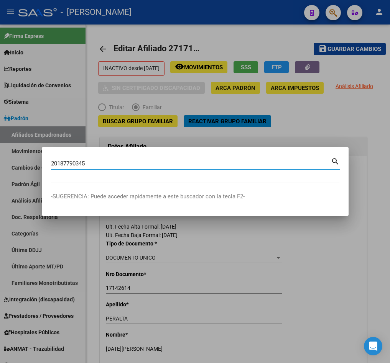
type input "20187790345"
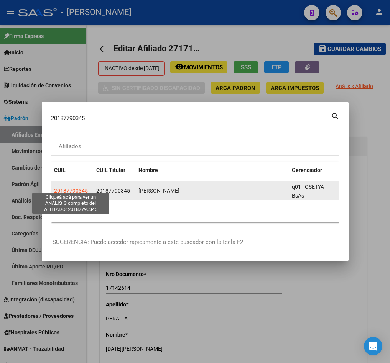
click at [74, 188] on span "20187790345" at bounding box center [71, 191] width 34 height 6
type textarea "20187790345"
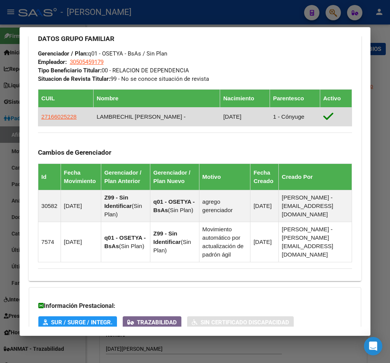
scroll to position [517, 0]
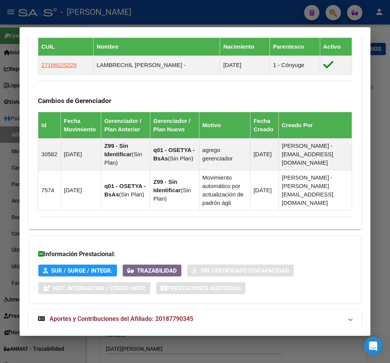
click at [13, 109] on div at bounding box center [195, 181] width 390 height 363
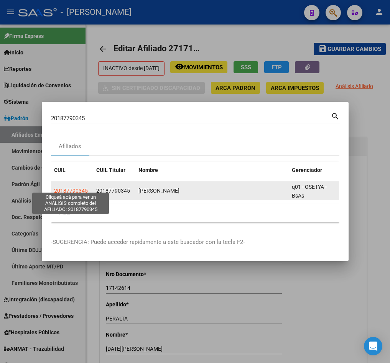
click at [82, 188] on span "20187790345" at bounding box center [71, 191] width 34 height 6
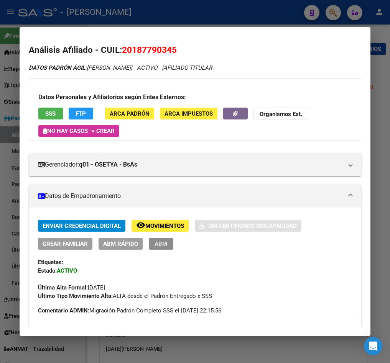
click at [163, 241] on span "ABM" at bounding box center [160, 244] width 13 height 7
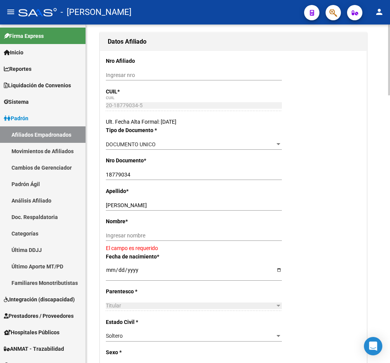
scroll to position [215, 0]
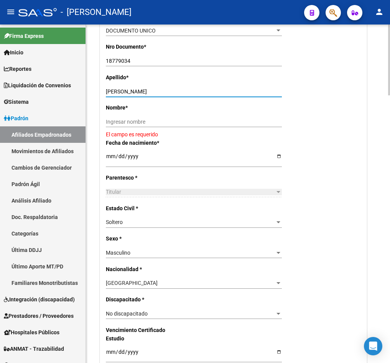
drag, startPoint x: 183, startPoint y: 90, endPoint x: 136, endPoint y: 95, distance: 47.8
click at [136, 95] on div "[PERSON_NAME] apellido" at bounding box center [194, 91] width 176 height 11
type input "CHILAVERT"
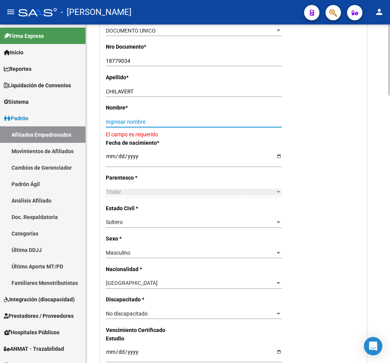
drag, startPoint x: 112, startPoint y: 120, endPoint x: 149, endPoint y: 120, distance: 37.6
click at [112, 120] on input "Ingresar nombre" at bounding box center [194, 122] width 176 height 7
paste input "[PERSON_NAME]"
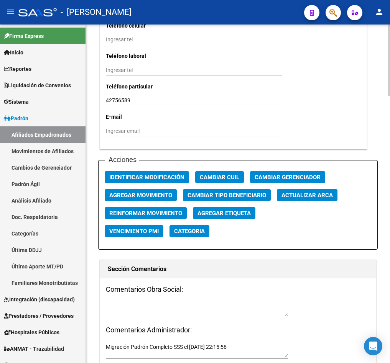
scroll to position [790, 0]
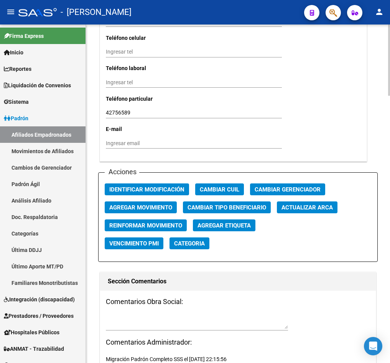
type input "[PERSON_NAME]"
click at [159, 206] on span "Agregar Movimiento" at bounding box center [140, 207] width 63 height 7
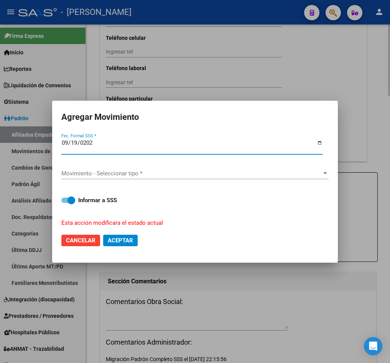
type input "[DATE]"
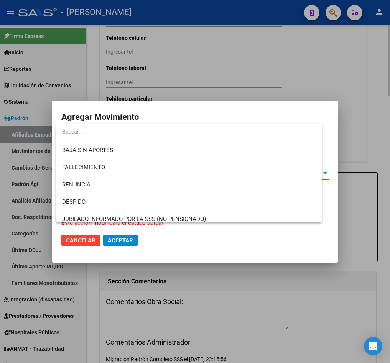
scroll to position [546, 0]
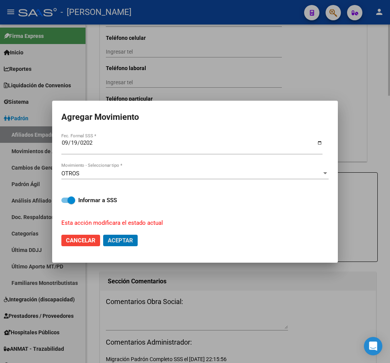
click at [103, 235] on button "Aceptar" at bounding box center [120, 240] width 34 height 11
checkbox input "false"
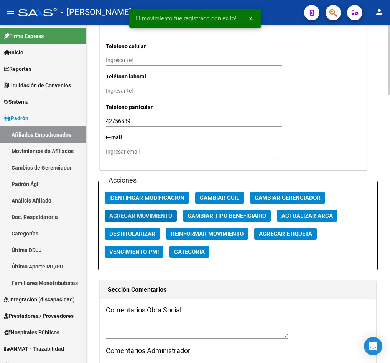
click at [171, 322] on div at bounding box center [197, 330] width 182 height 17
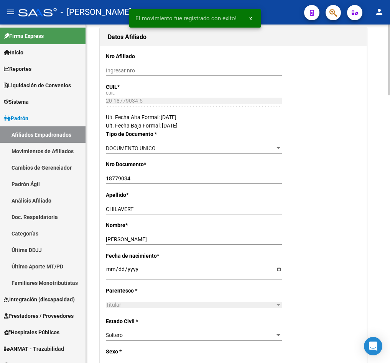
scroll to position [0, 0]
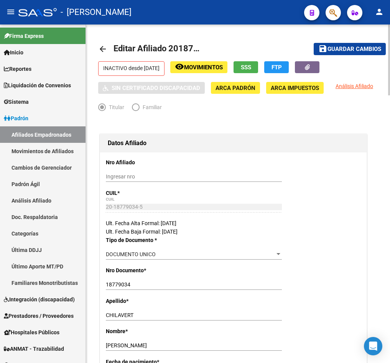
type textarea "15092025"
click at [362, 53] on button "save Guardar cambios" at bounding box center [350, 49] width 72 height 12
click at [336, 7] on span "button" at bounding box center [333, 13] width 8 height 16
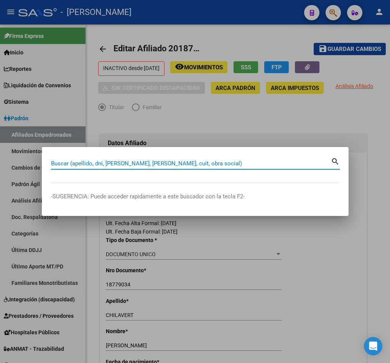
click at [220, 112] on div at bounding box center [195, 181] width 390 height 363
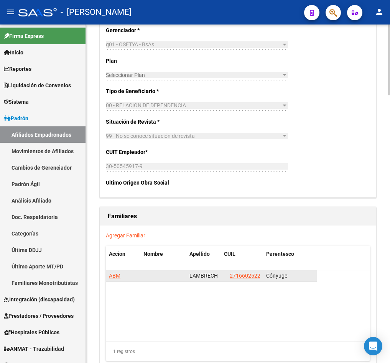
scroll to position [0, 3]
drag, startPoint x: 228, startPoint y: 278, endPoint x: 261, endPoint y: 280, distance: 33.0
click at [261, 280] on datatable-body-cell "27166025228" at bounding box center [242, 276] width 42 height 11
